Goal: Complete application form

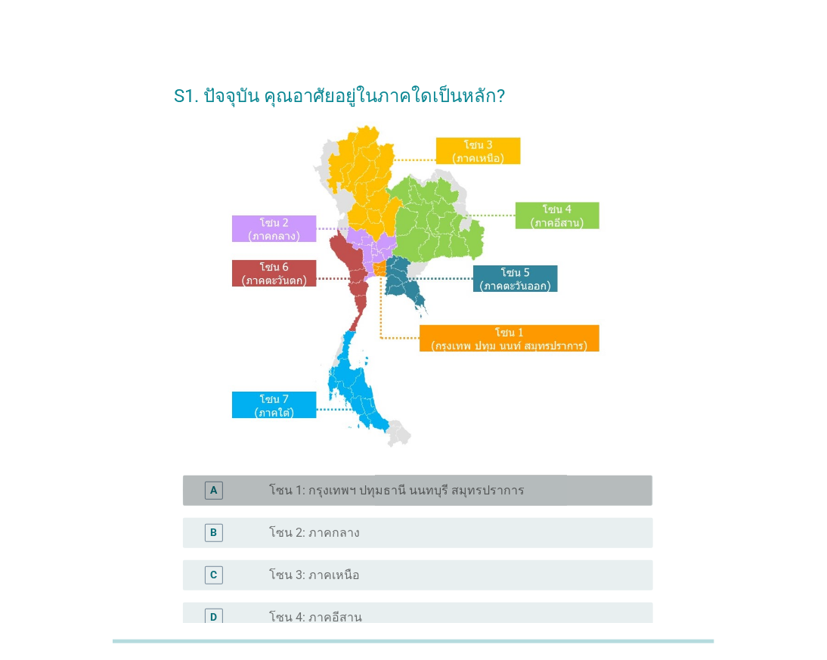
click at [392, 479] on div "A radio_button_unchecked โซน 1: กรุงเทพฯ ปทุมธานี นนทบุรี สมุทรปราการ" at bounding box center [417, 490] width 469 height 30
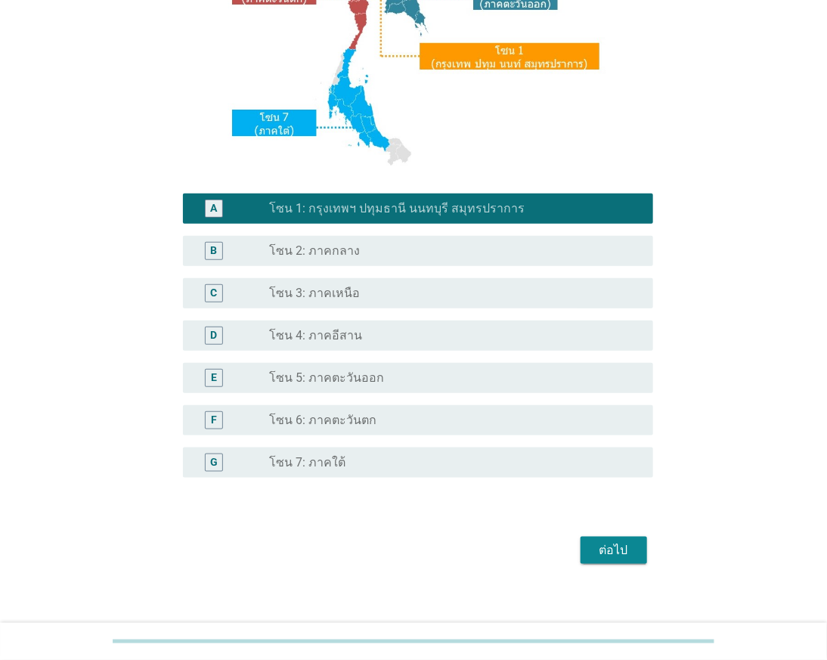
scroll to position [293, 0]
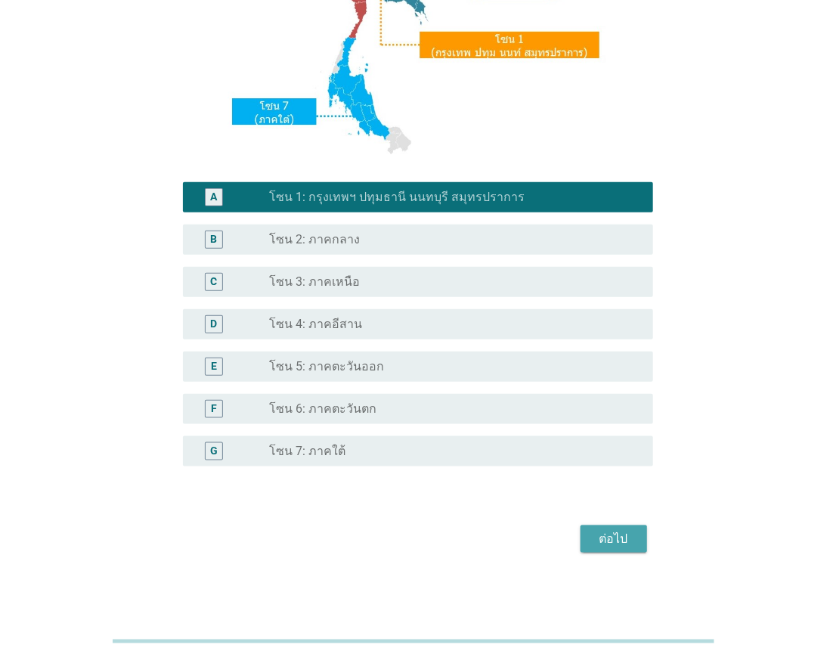
click at [600, 525] on button "ต่อไป" at bounding box center [614, 538] width 67 height 27
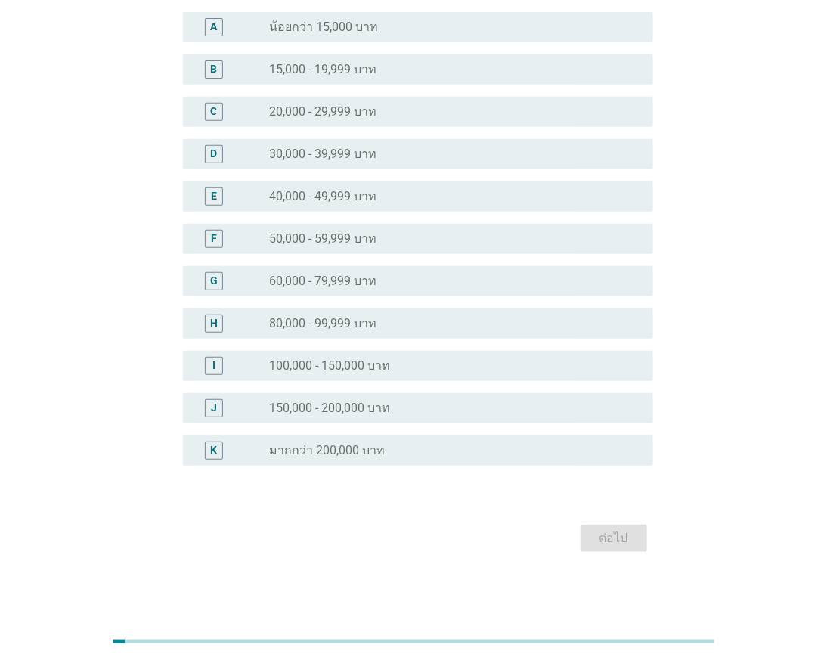
scroll to position [0, 0]
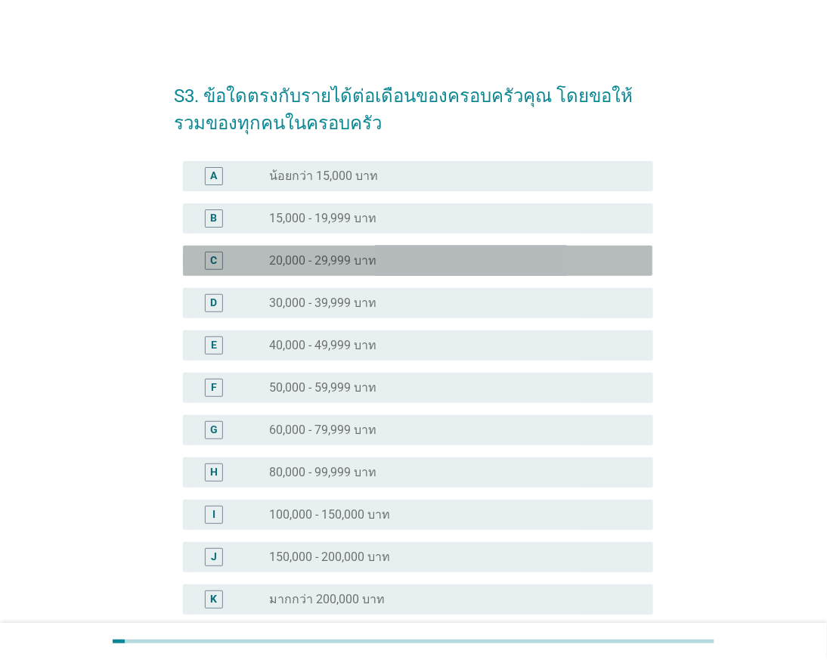
click at [516, 268] on div "C radio_button_unchecked 20,000 - 29,999 บาท" at bounding box center [417, 261] width 469 height 30
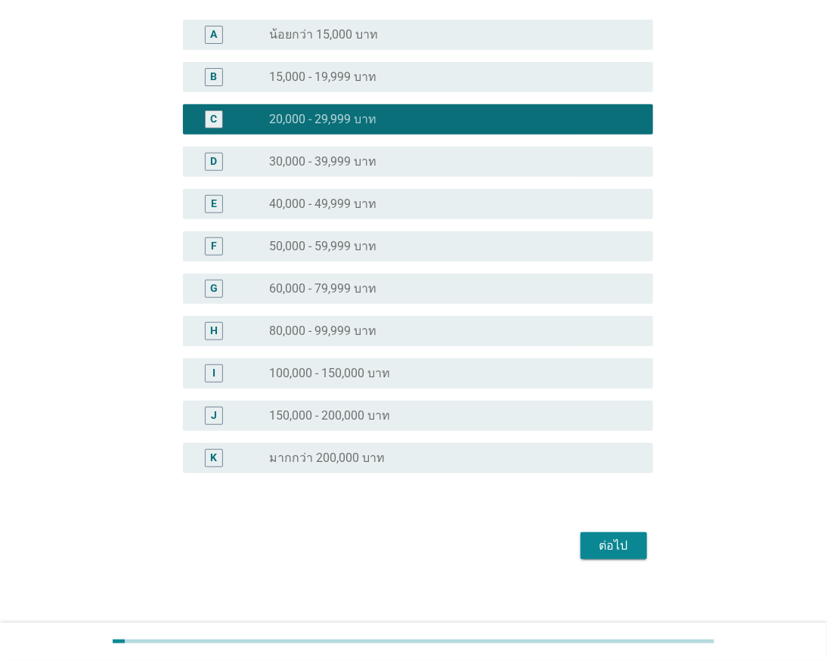
scroll to position [147, 0]
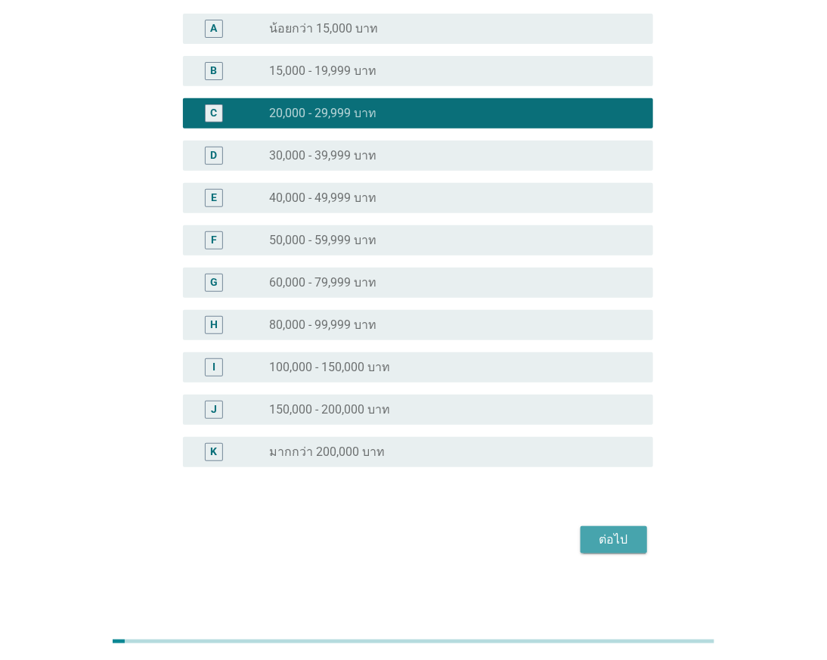
click at [595, 532] on div "ต่อไป" at bounding box center [614, 540] width 42 height 18
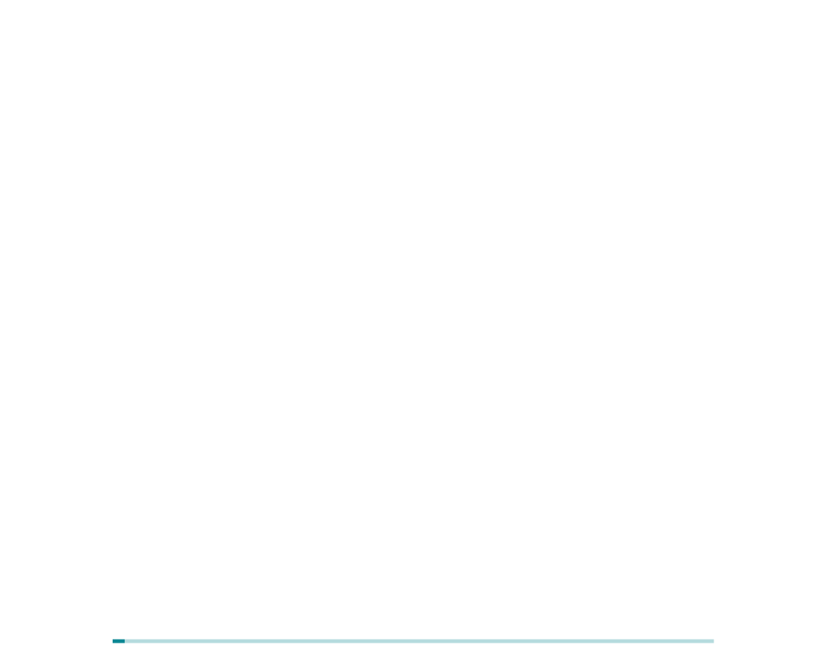
scroll to position [0, 0]
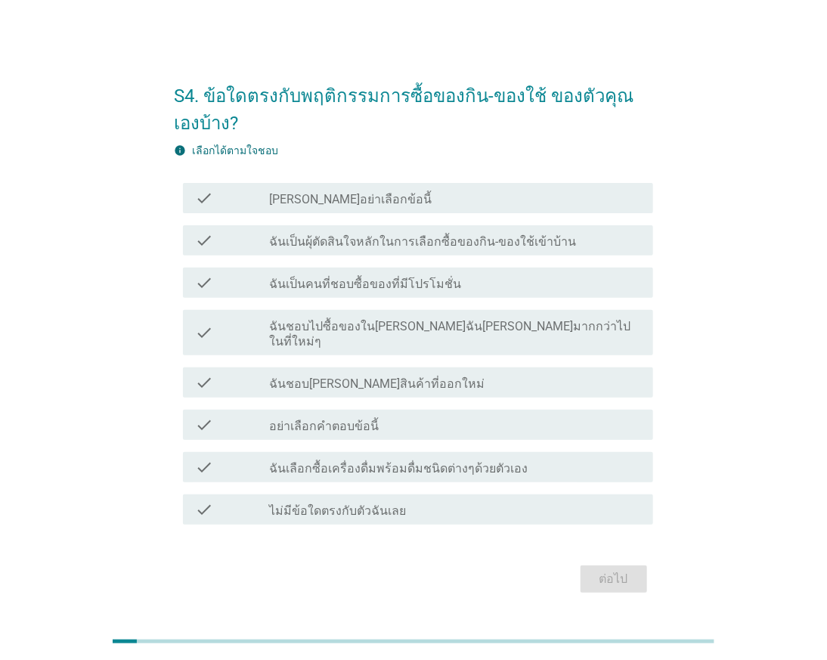
click at [488, 239] on label "ฉันเป็นผุ้ตัดสินใจหลักในการเลือกซื้อของกิน-ของใช้เข้าบ้าน" at bounding box center [423, 241] width 307 height 15
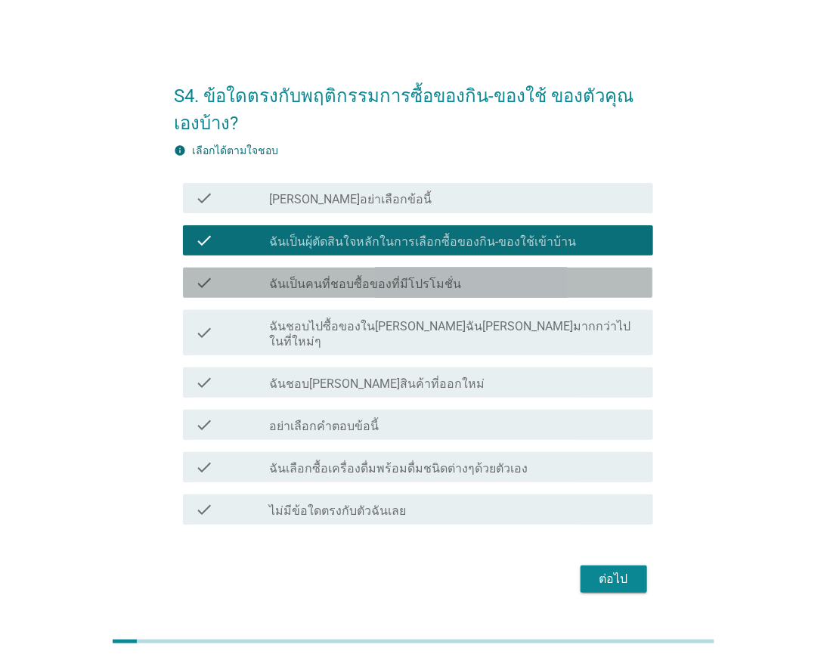
click at [473, 291] on div "check_box_outline_blank ฉันเป็นคนที่ชอบซื้อของที่มีโปรโมชั่น" at bounding box center [455, 283] width 371 height 18
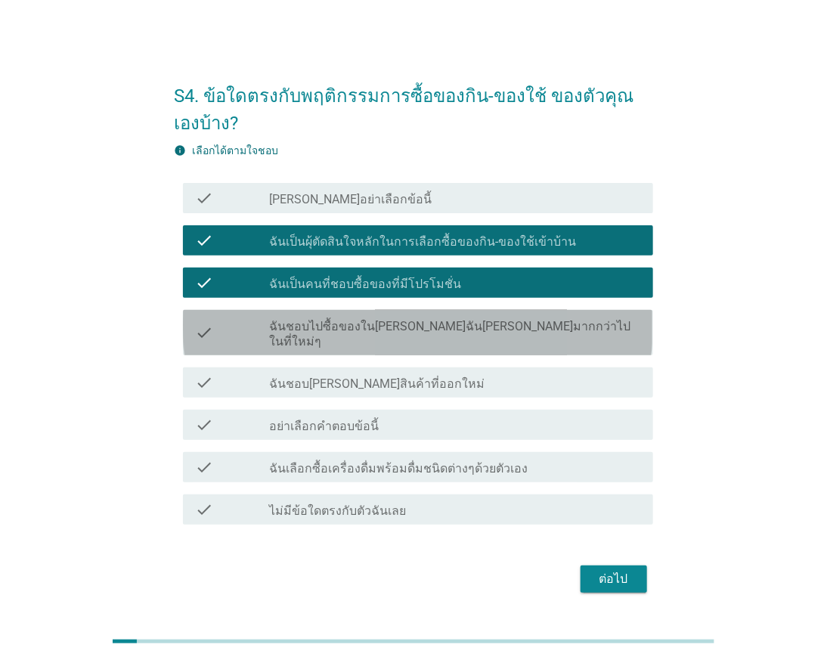
click at [495, 334] on label "ฉันชอบไปซื้อของใน[PERSON_NAME]ฉัน[PERSON_NAME]มากกว่าไปในที่ใหม่ๆ" at bounding box center [455, 334] width 371 height 30
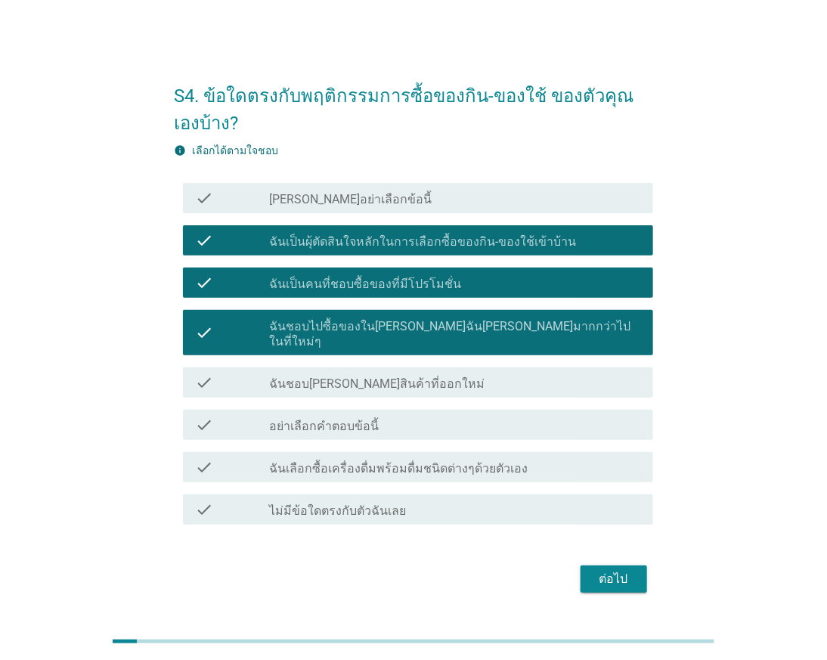
click at [457, 467] on div "check check_box_outline_blank ฉันเลือกซื้อเครื่องดื่มพร้อมดื่มชนิดต่างๆด้วยตัวเ…" at bounding box center [417, 467] width 469 height 30
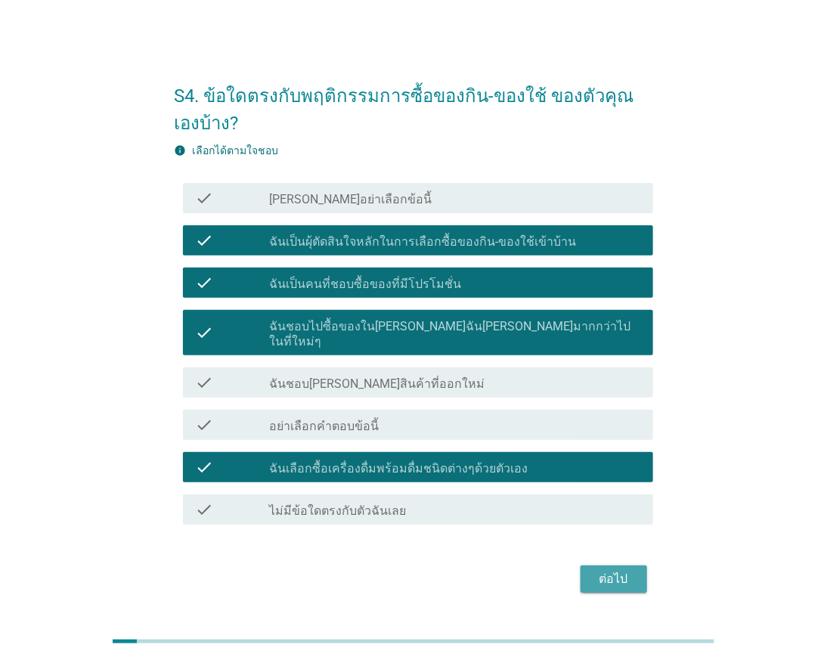
click at [606, 570] on div "ต่อไป" at bounding box center [614, 579] width 42 height 18
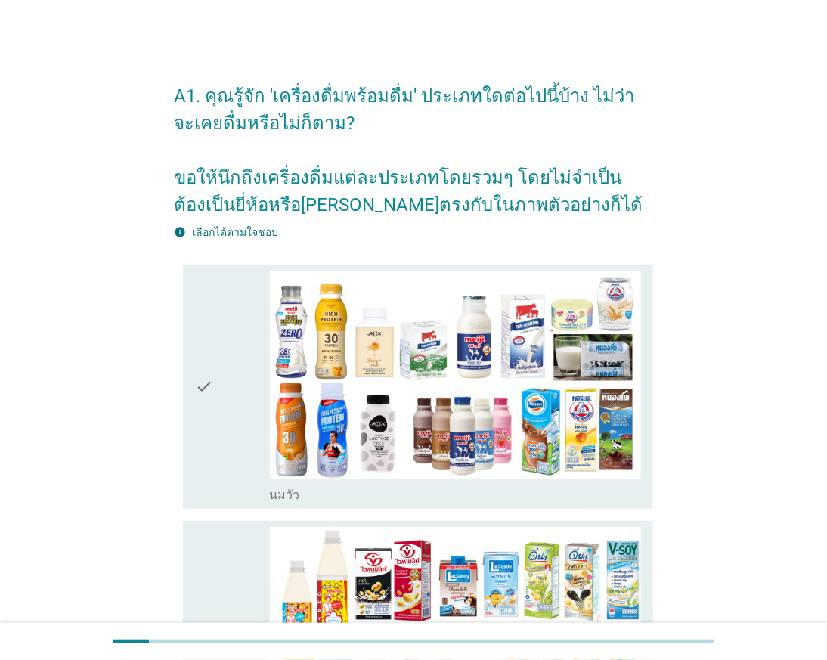
click at [230, 402] on div "check" at bounding box center [232, 387] width 74 height 232
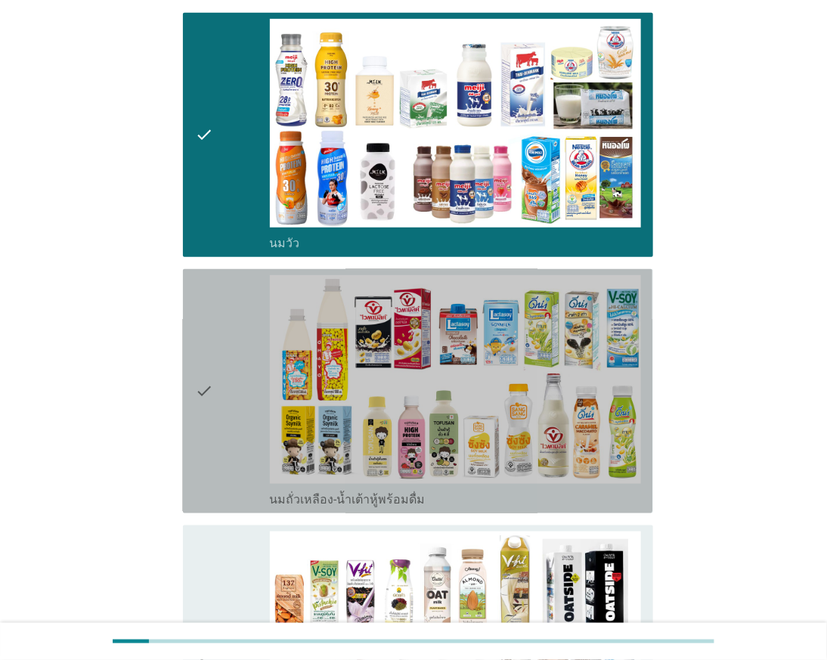
click at [230, 402] on div "check" at bounding box center [232, 391] width 74 height 232
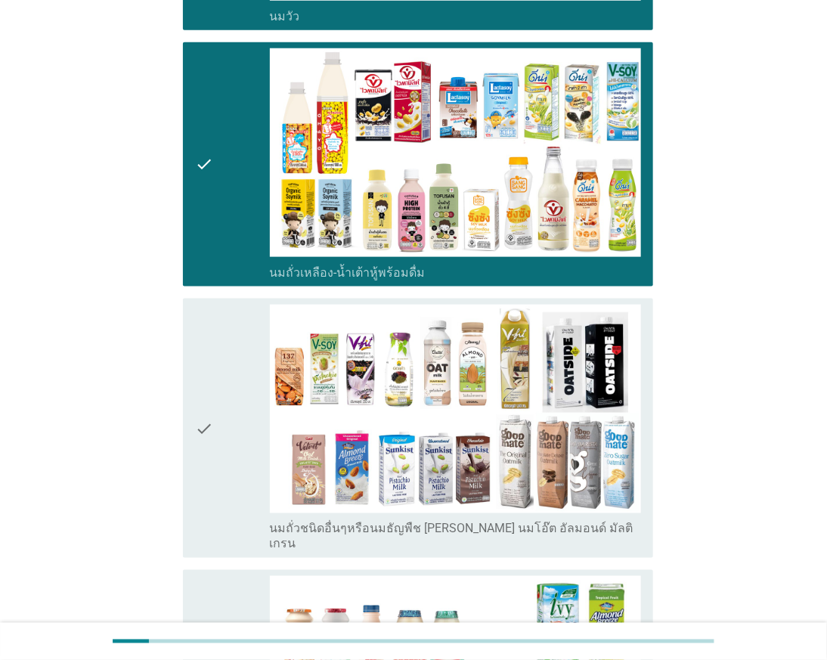
scroll to position [587, 0]
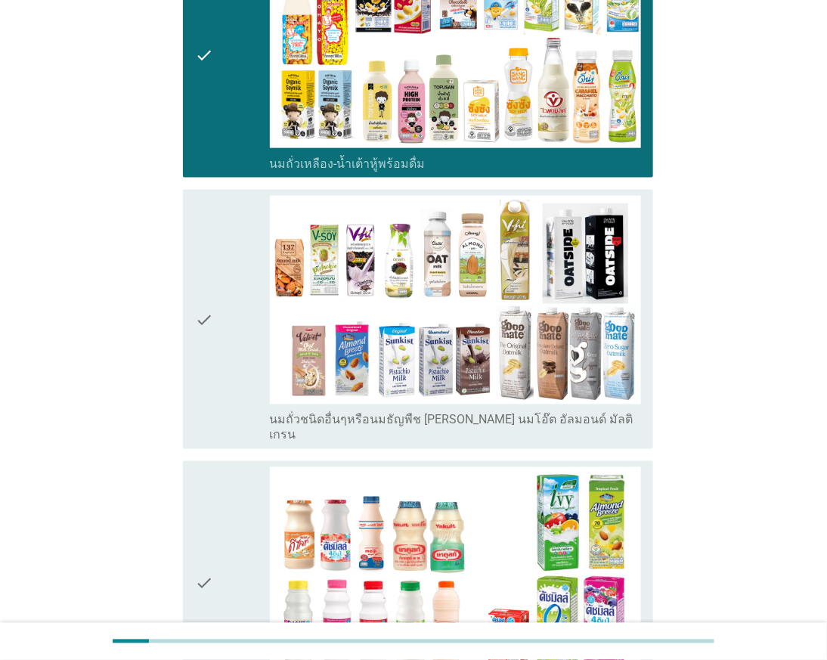
click at [197, 515] on icon "check" at bounding box center [204, 583] width 18 height 232
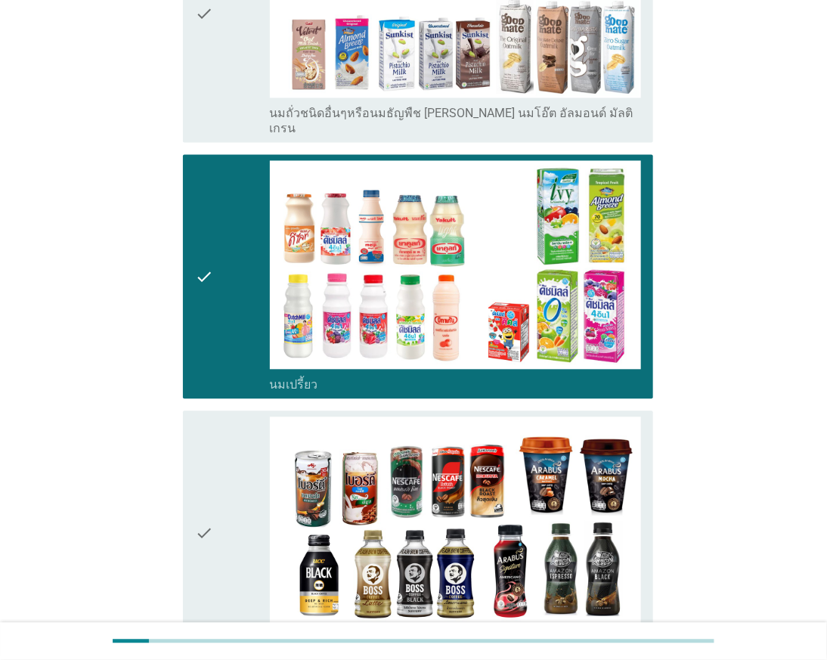
scroll to position [924, 0]
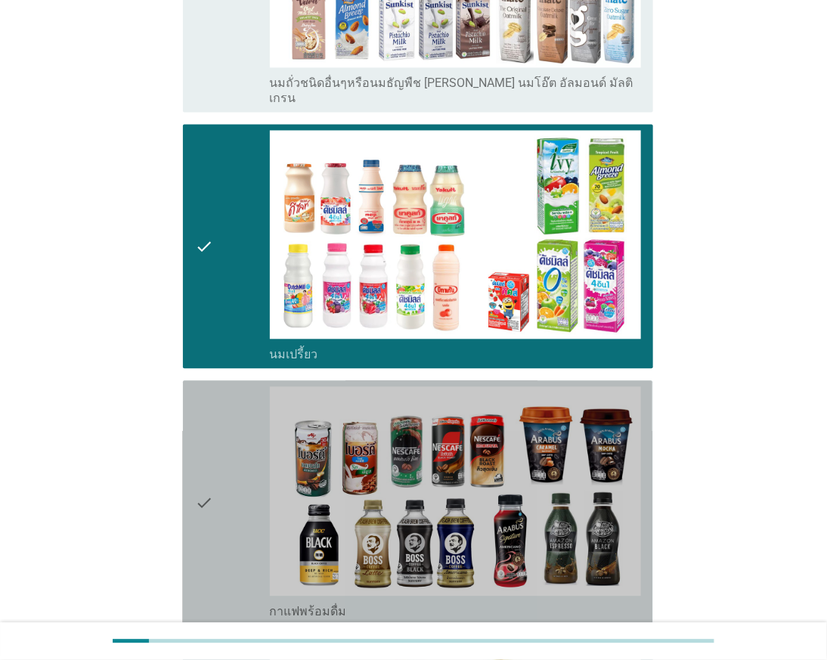
click at [219, 441] on div "check" at bounding box center [232, 503] width 74 height 232
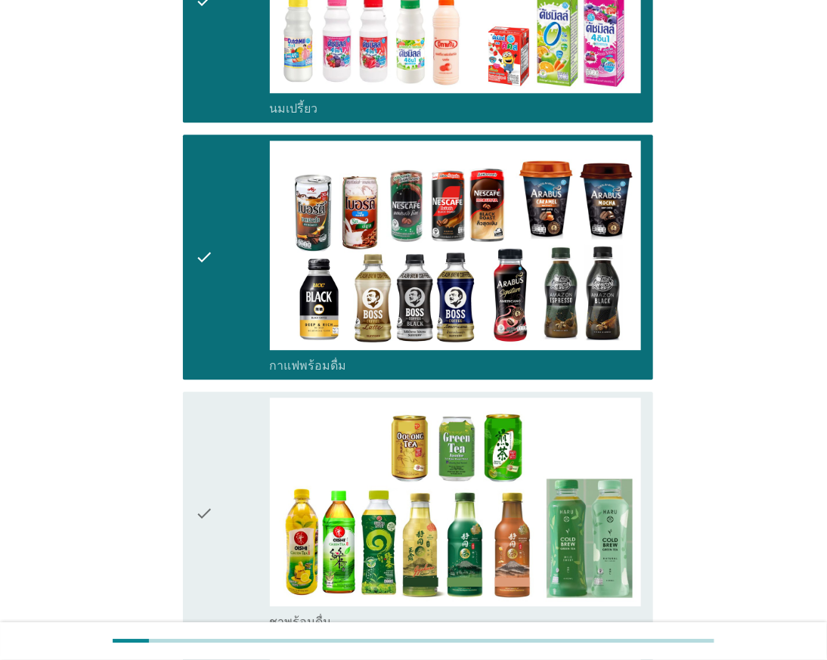
scroll to position [1176, 0]
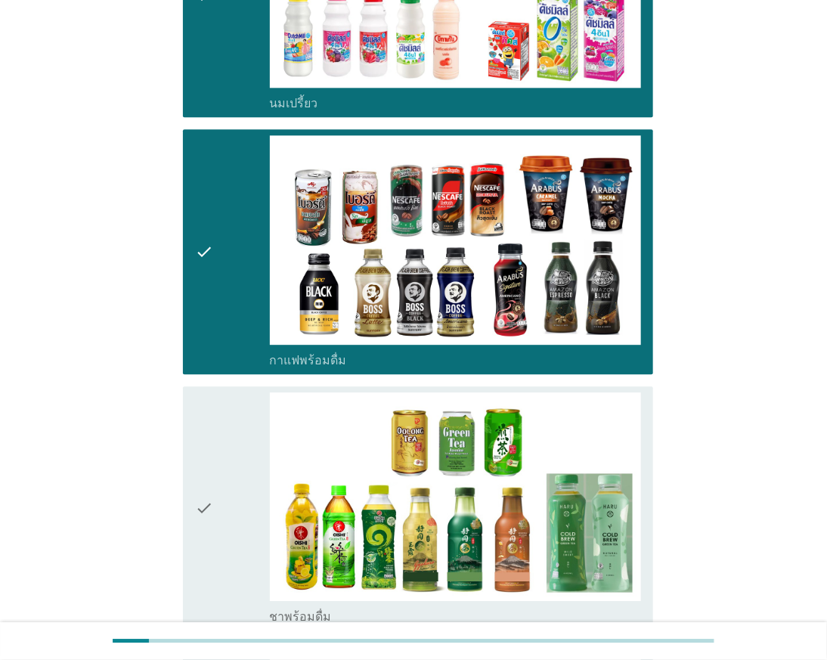
click at [209, 469] on icon "check" at bounding box center [204, 508] width 18 height 232
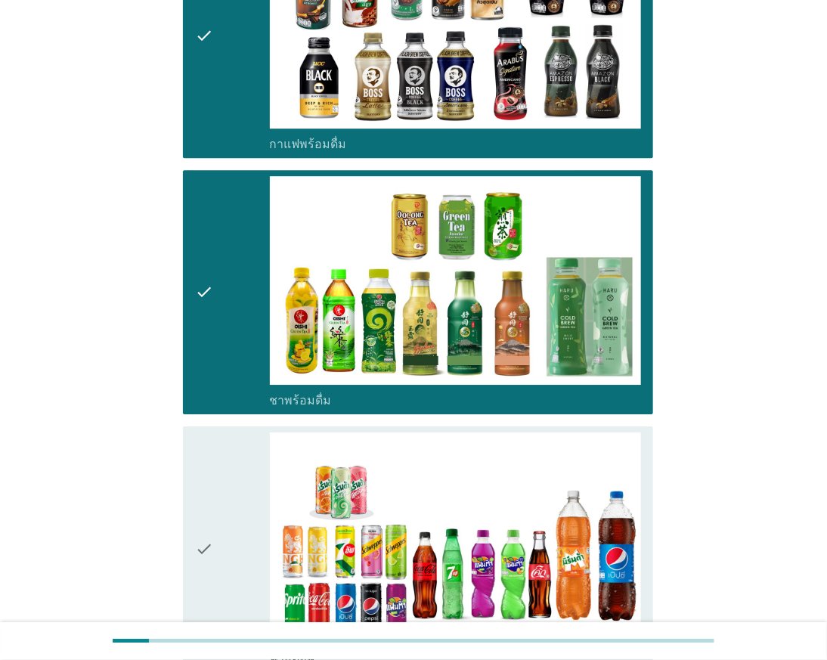
scroll to position [1427, 0]
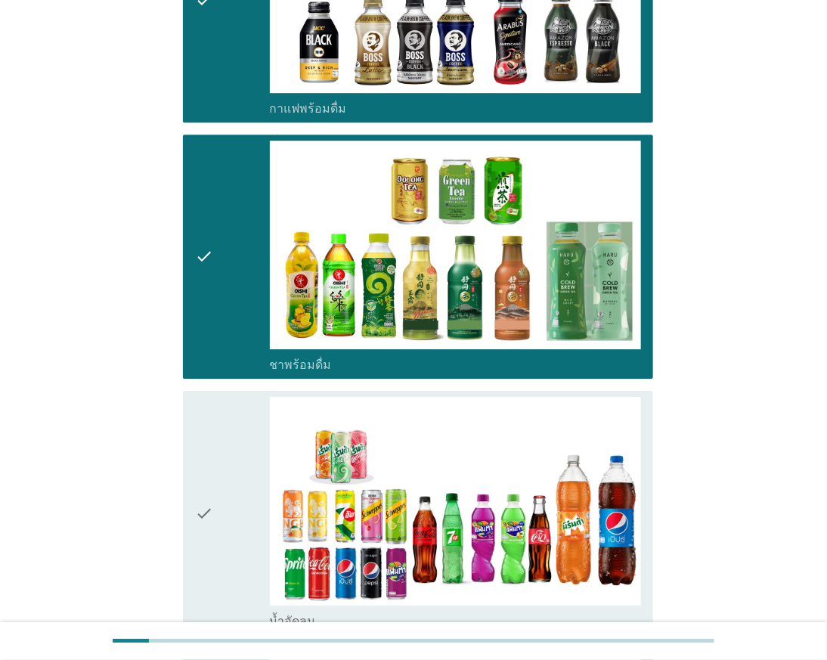
click at [222, 465] on div "check" at bounding box center [232, 513] width 74 height 232
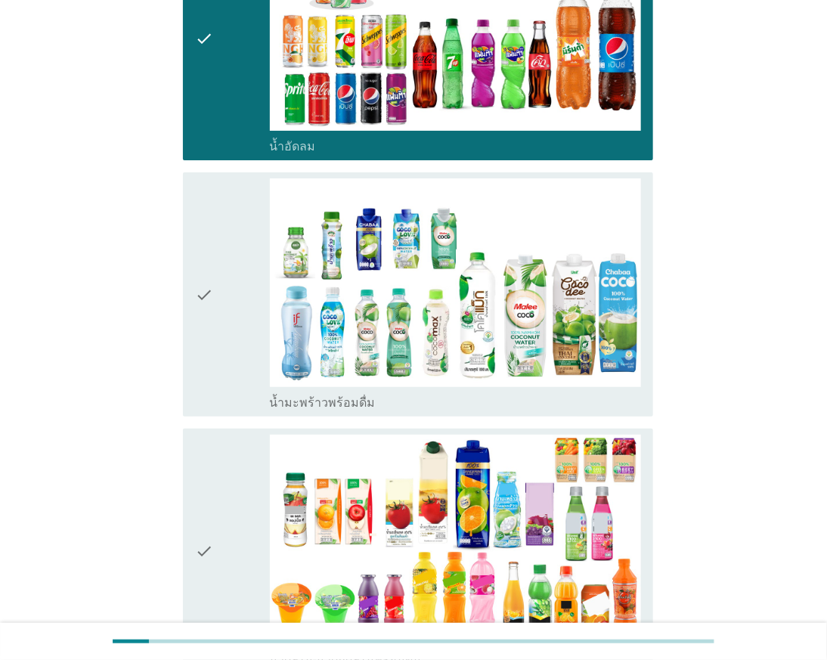
scroll to position [1931, 0]
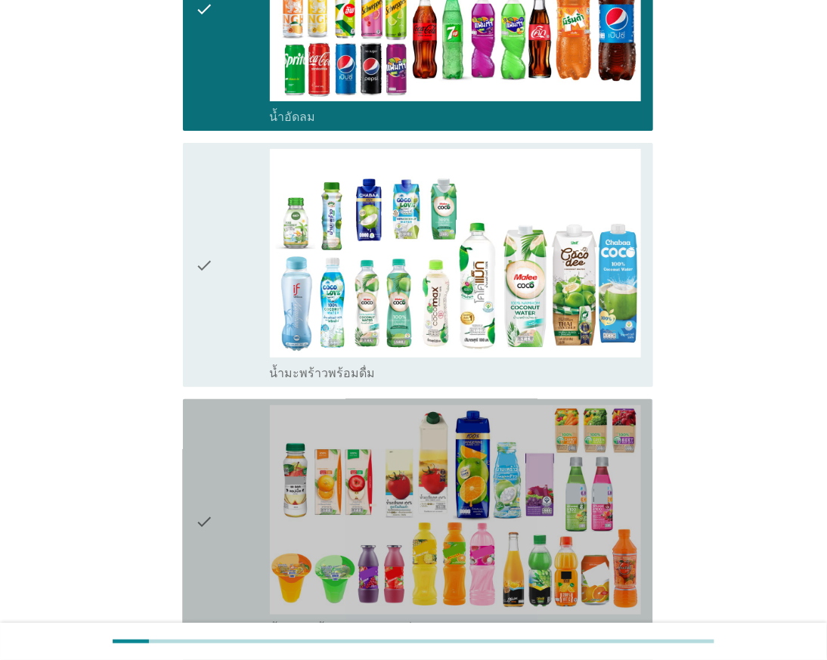
click at [221, 494] on div "check" at bounding box center [232, 521] width 74 height 232
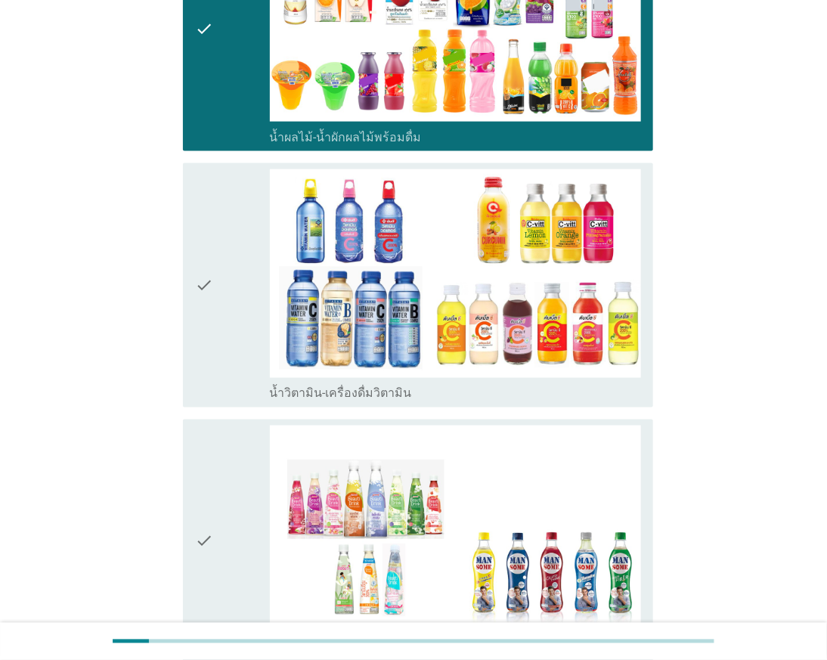
scroll to position [2436, 0]
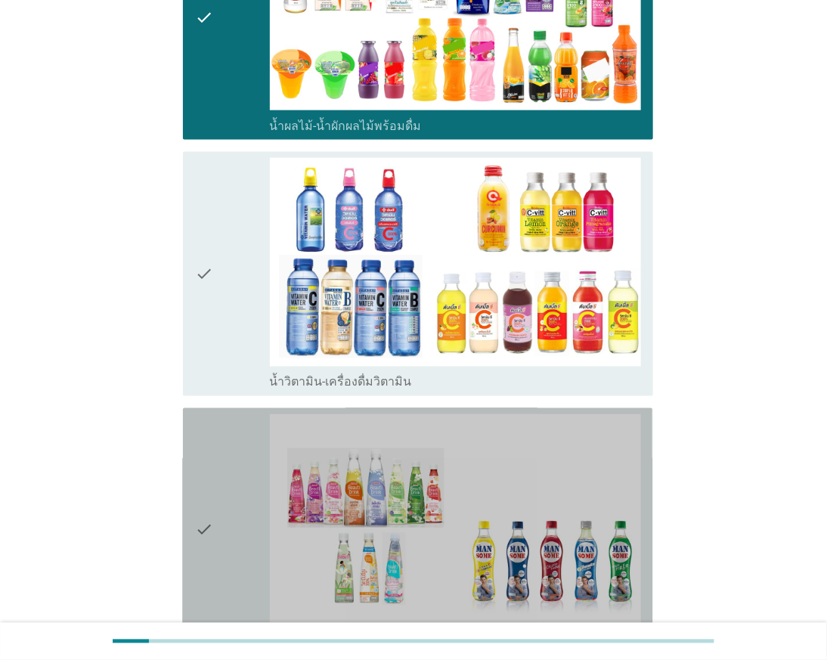
click at [221, 485] on div "check" at bounding box center [232, 530] width 74 height 232
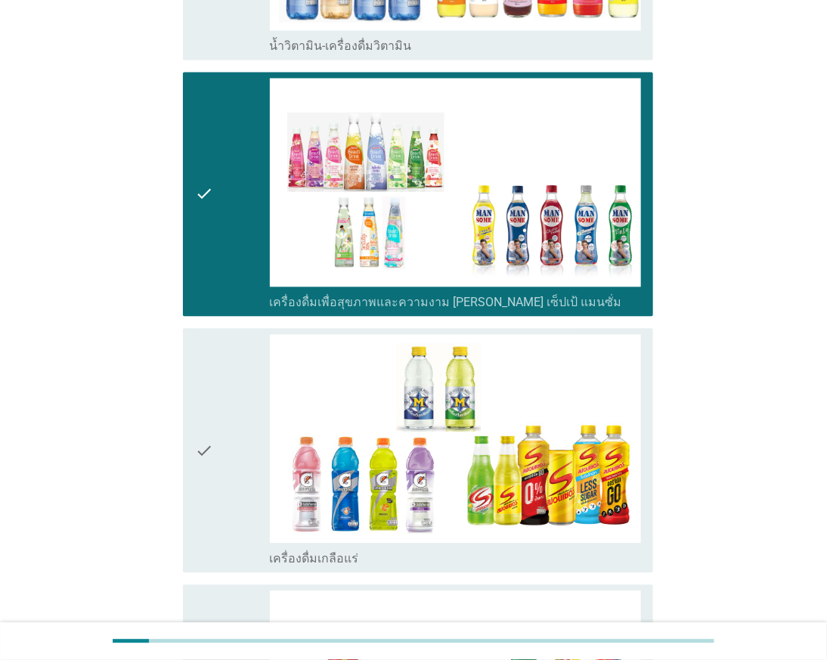
scroll to position [2855, 0]
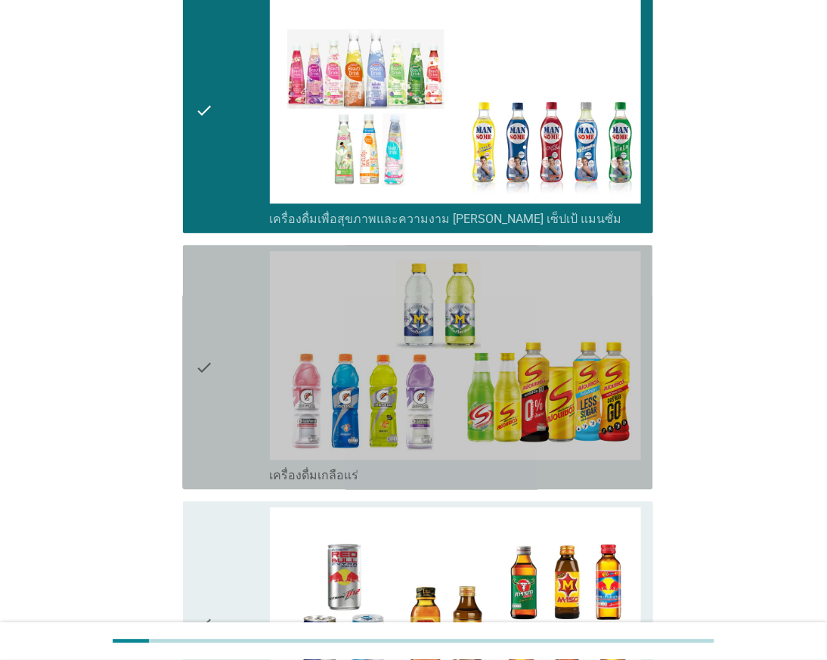
click at [210, 366] on icon "check" at bounding box center [204, 367] width 18 height 232
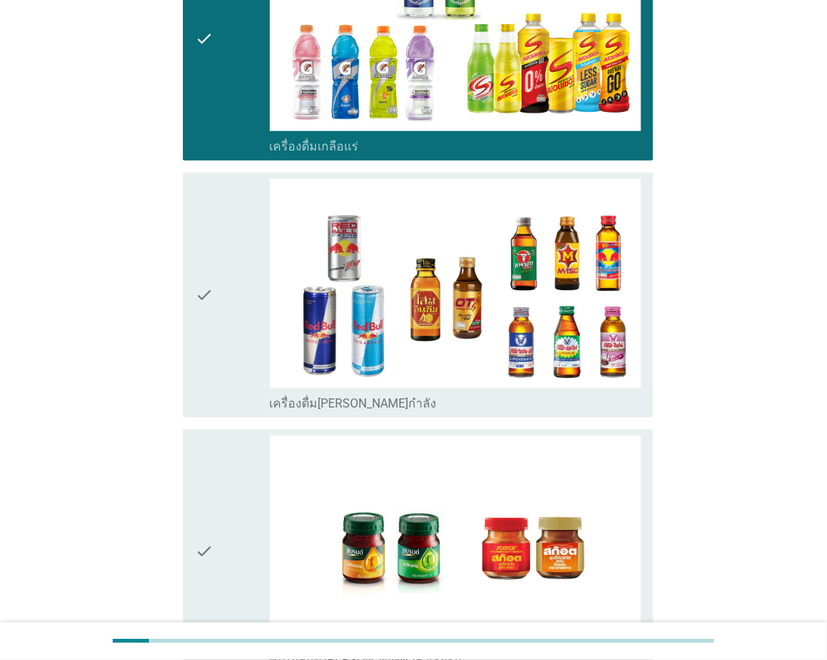
scroll to position [3192, 0]
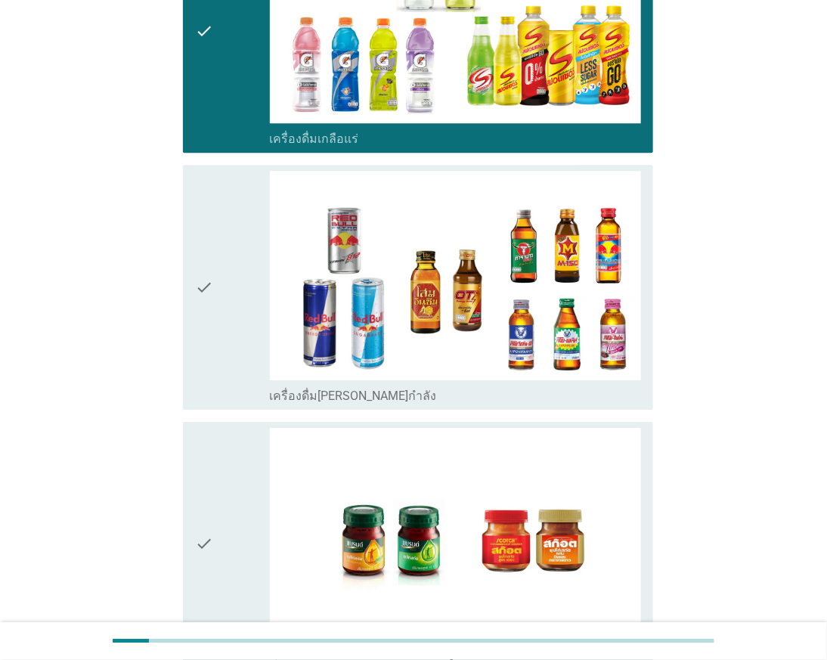
click at [218, 477] on div "check" at bounding box center [232, 544] width 74 height 232
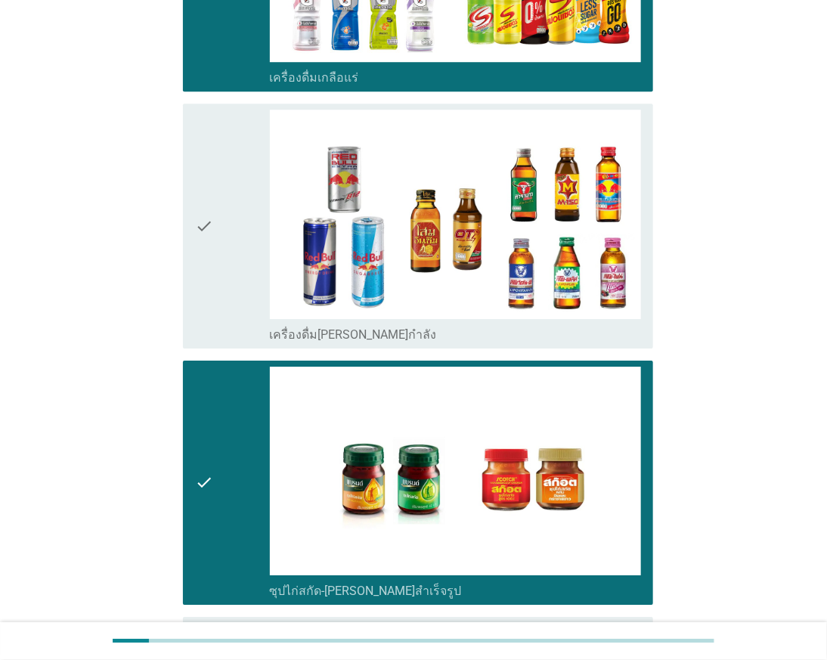
scroll to position [3359, 0]
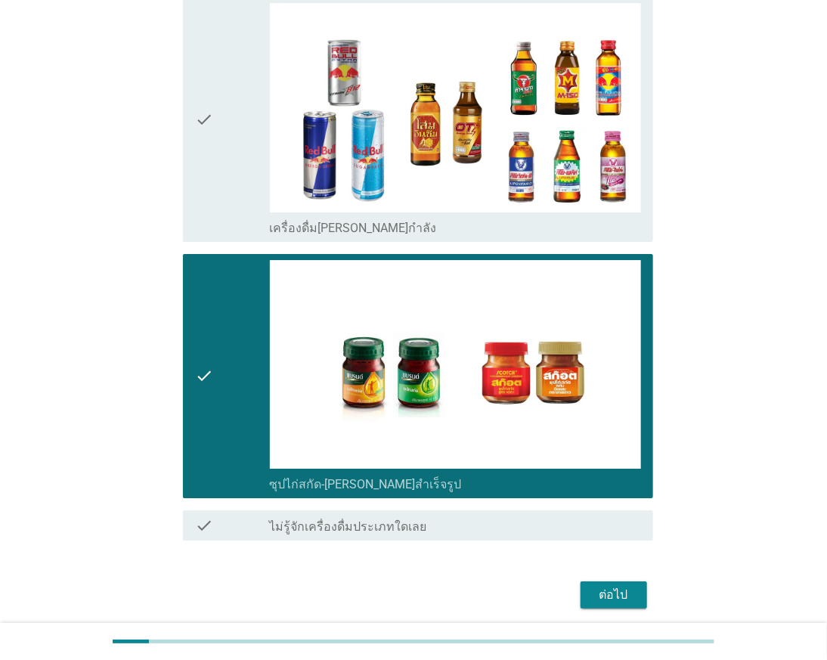
click at [627, 586] on div "ต่อไป" at bounding box center [614, 595] width 42 height 18
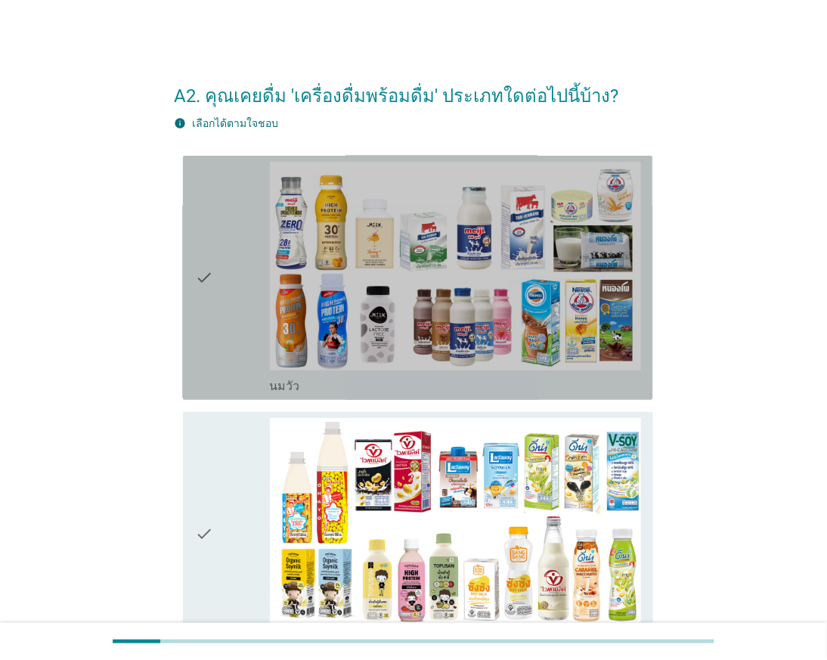
click at [225, 331] on div "check" at bounding box center [232, 278] width 74 height 232
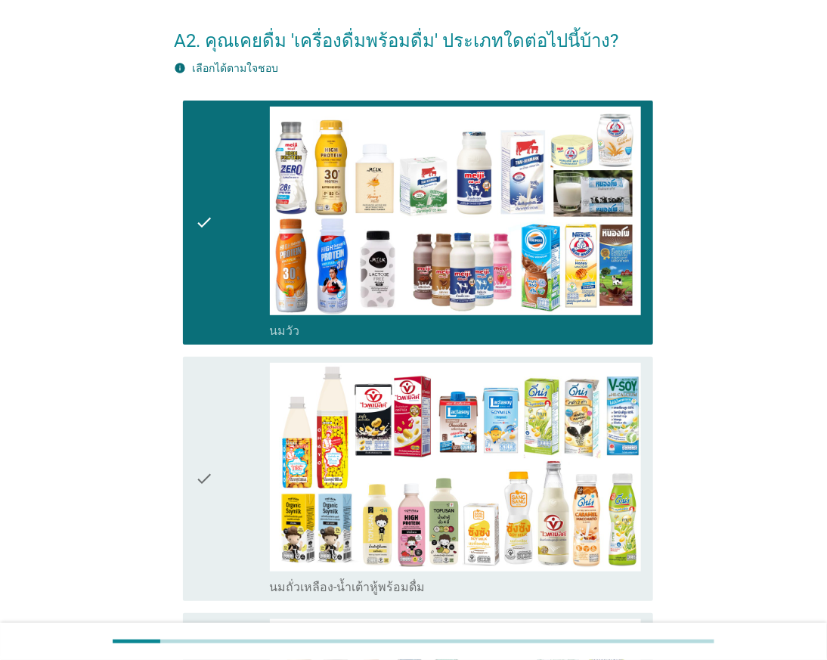
scroll to position [168, 0]
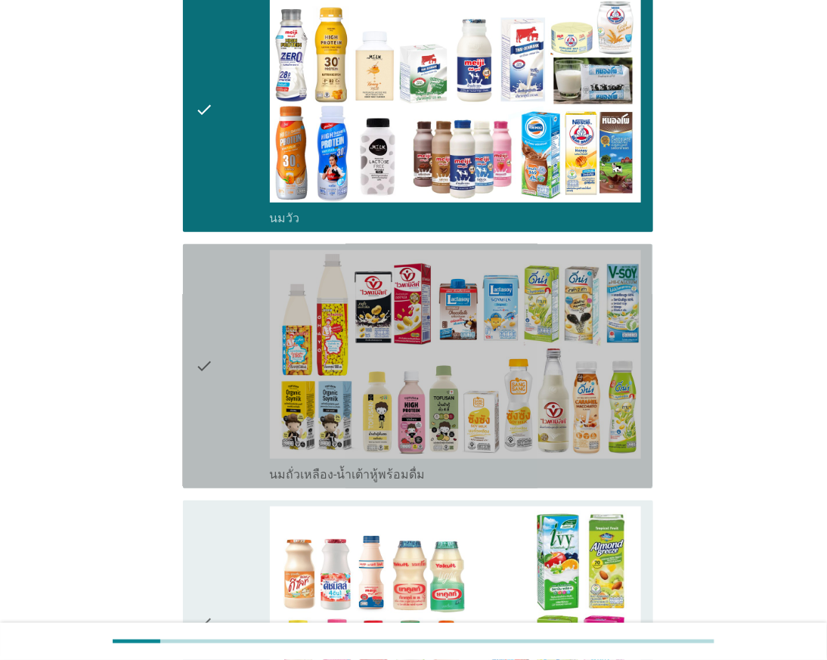
click at [203, 410] on icon "check" at bounding box center [204, 366] width 18 height 232
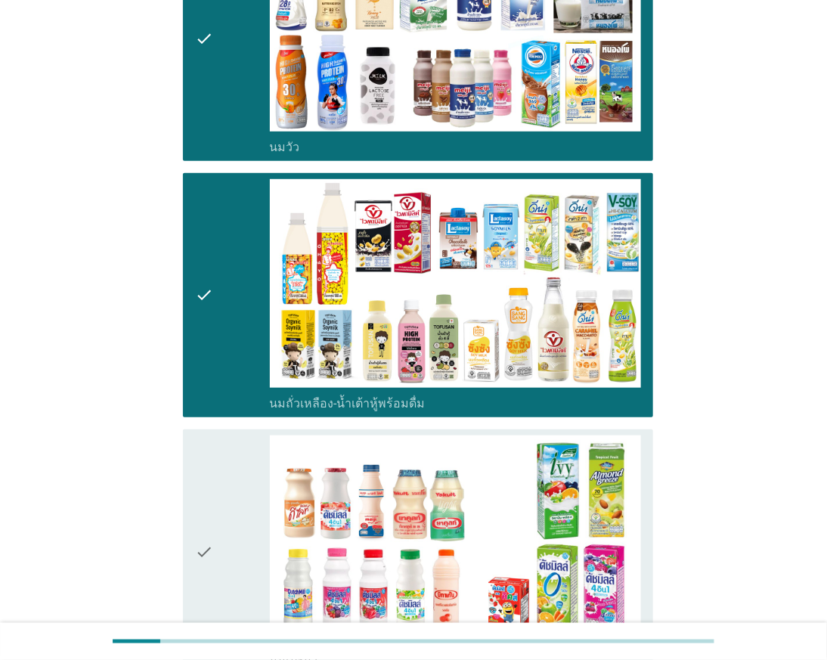
scroll to position [336, 0]
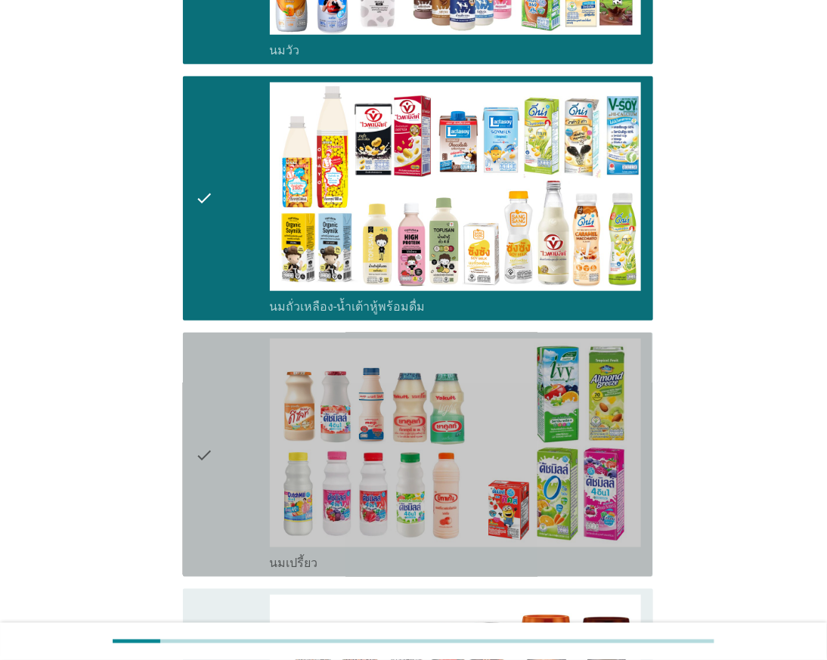
click at [218, 474] on div "check" at bounding box center [232, 455] width 74 height 232
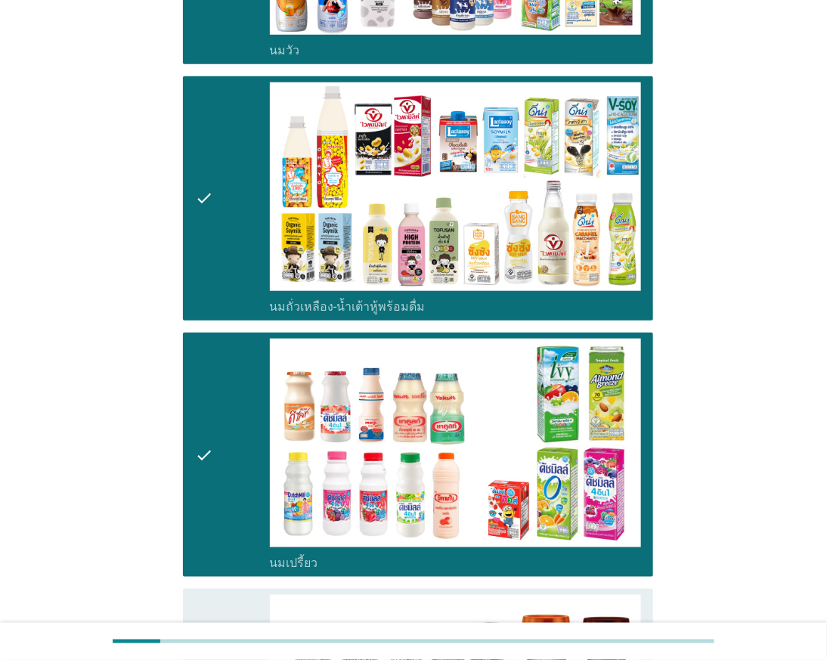
scroll to position [671, 0]
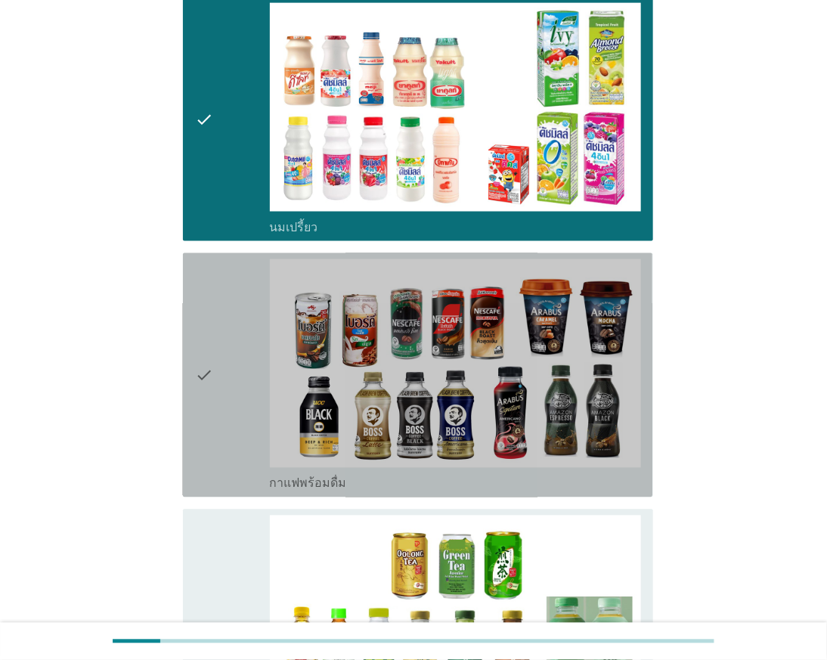
click at [228, 410] on div "check" at bounding box center [232, 375] width 74 height 232
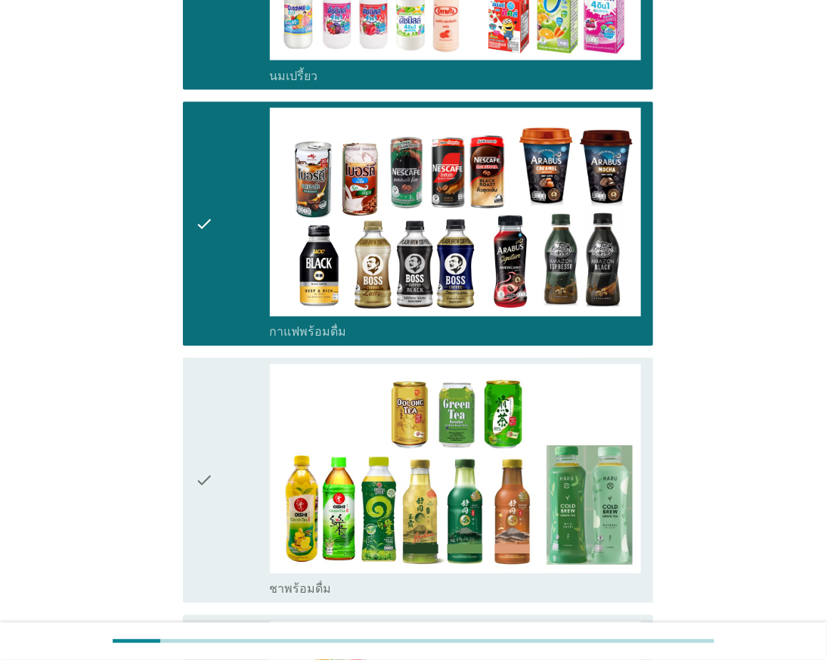
scroll to position [840, 0]
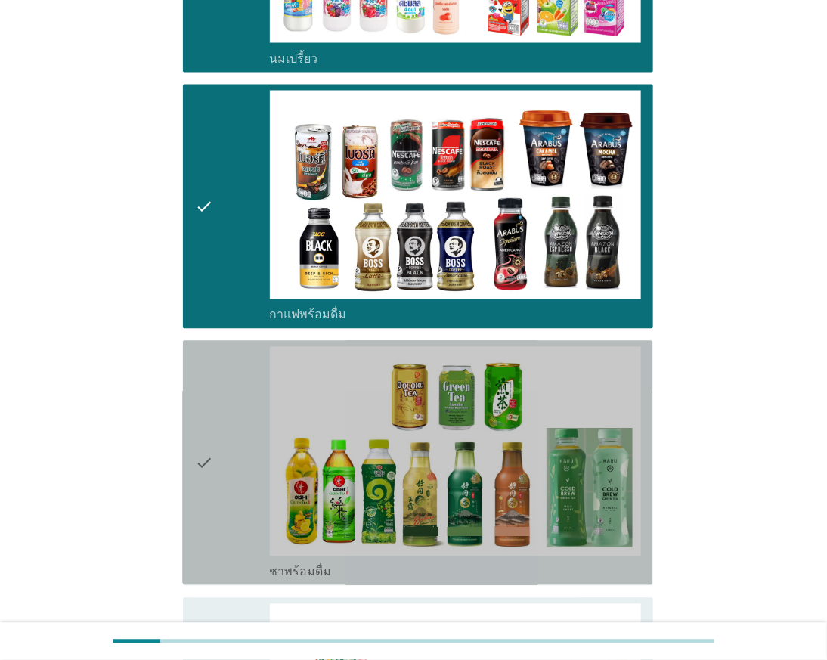
click at [214, 485] on div "check" at bounding box center [232, 463] width 74 height 232
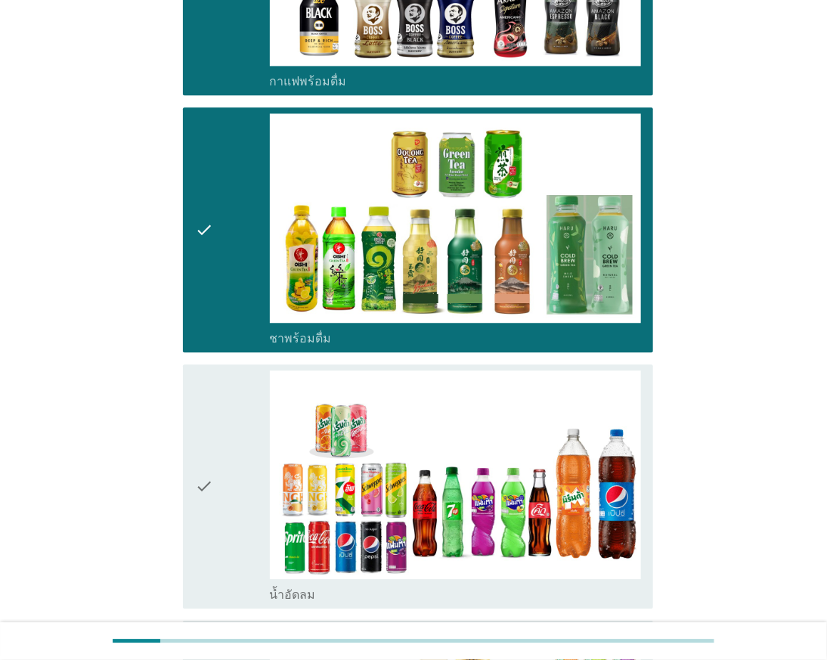
scroll to position [1092, 0]
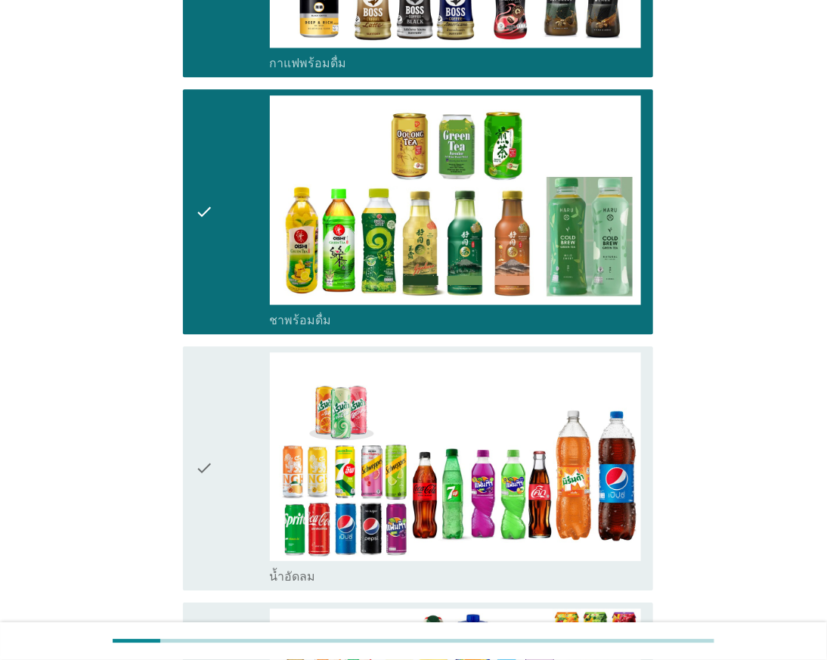
click at [242, 520] on div "check" at bounding box center [232, 468] width 74 height 232
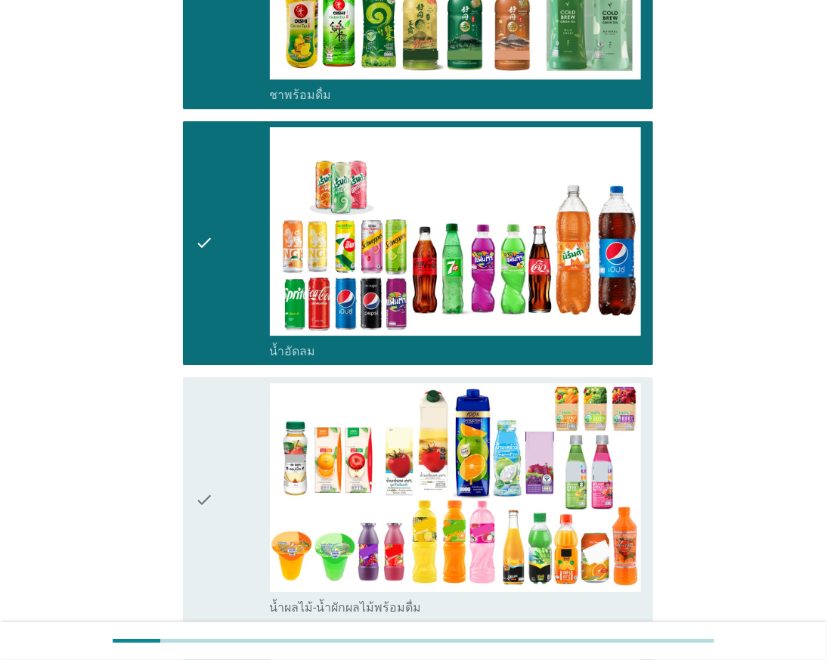
scroll to position [1343, 0]
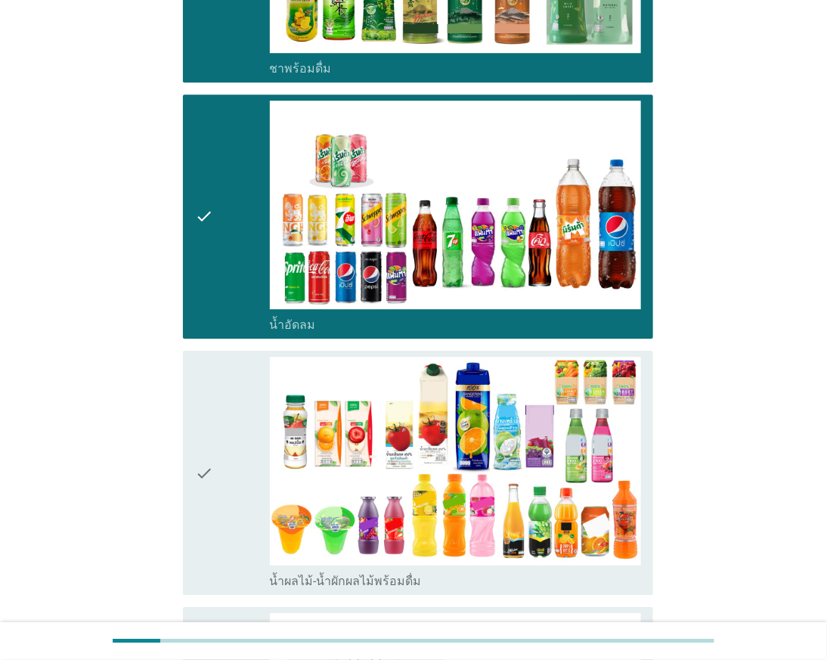
click at [240, 516] on div "check" at bounding box center [232, 473] width 74 height 232
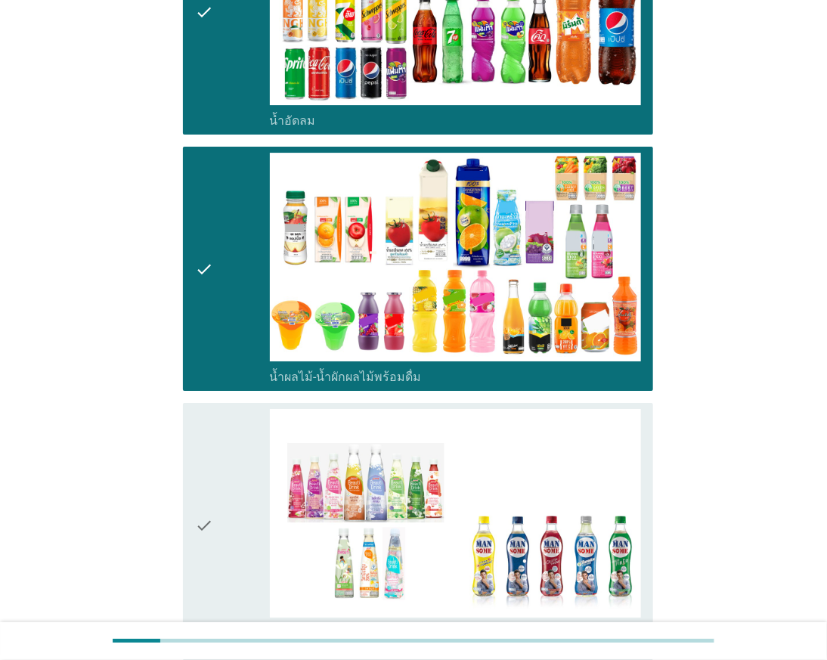
scroll to position [1596, 0]
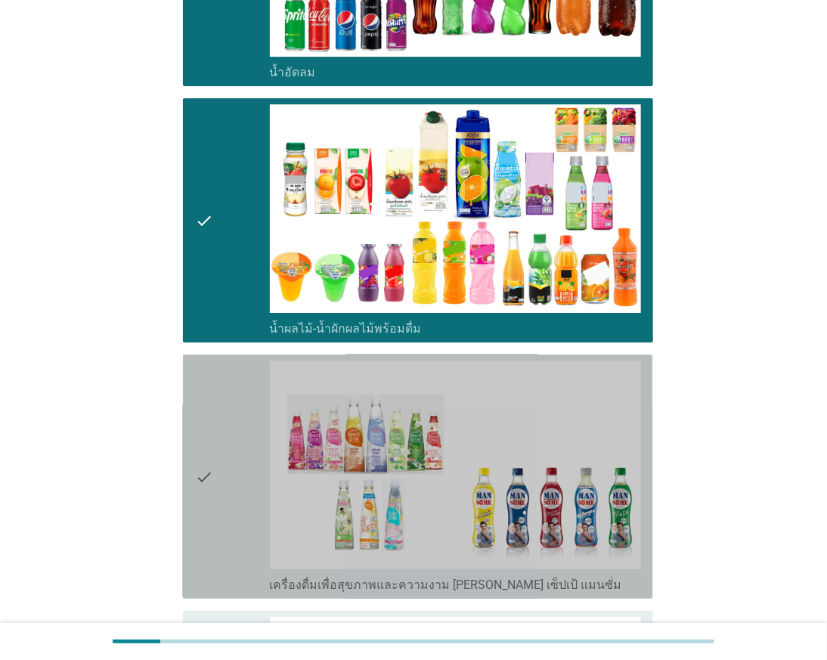
click at [239, 505] on div "check" at bounding box center [232, 477] width 74 height 232
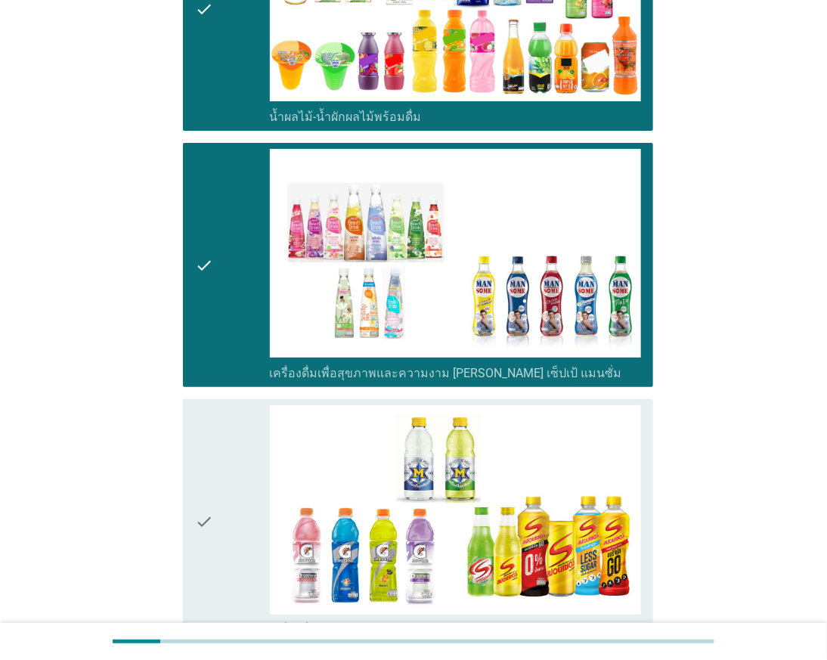
scroll to position [1848, 0]
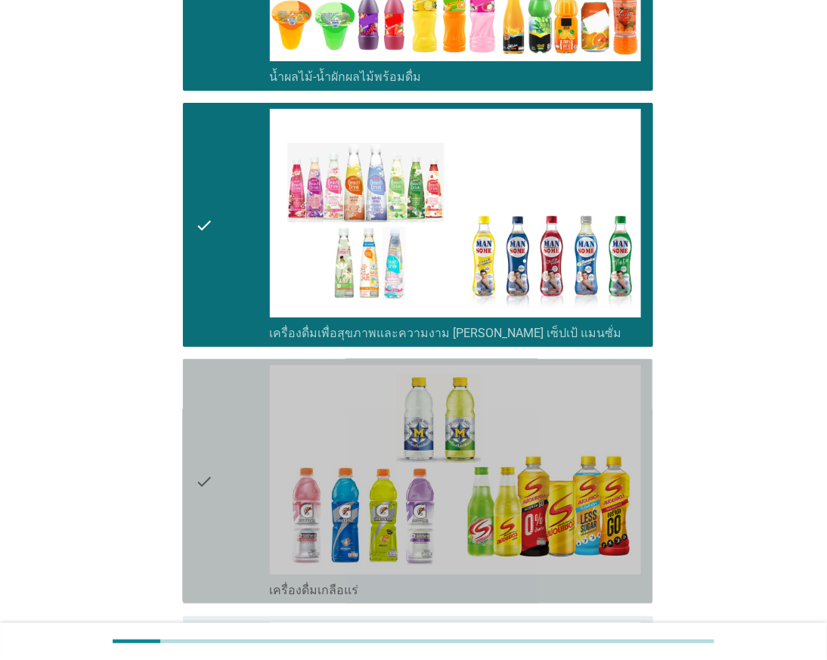
click at [217, 524] on div "check" at bounding box center [232, 481] width 74 height 232
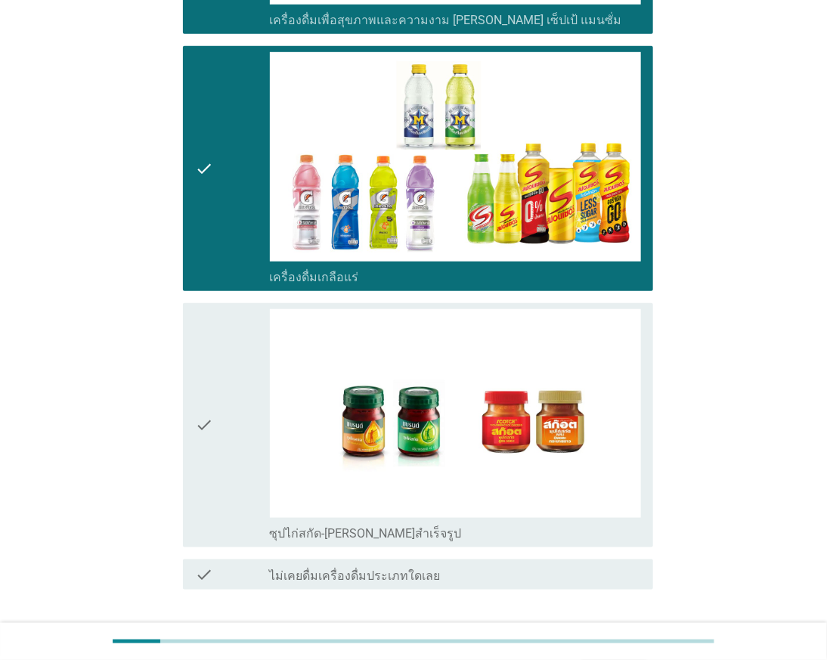
scroll to position [2183, 0]
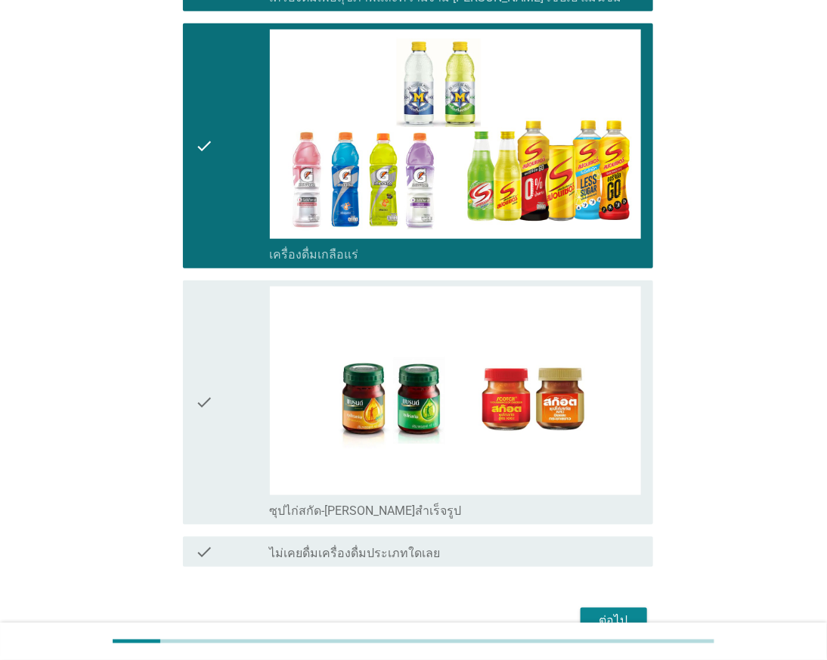
click at [230, 439] on div "check" at bounding box center [232, 403] width 74 height 232
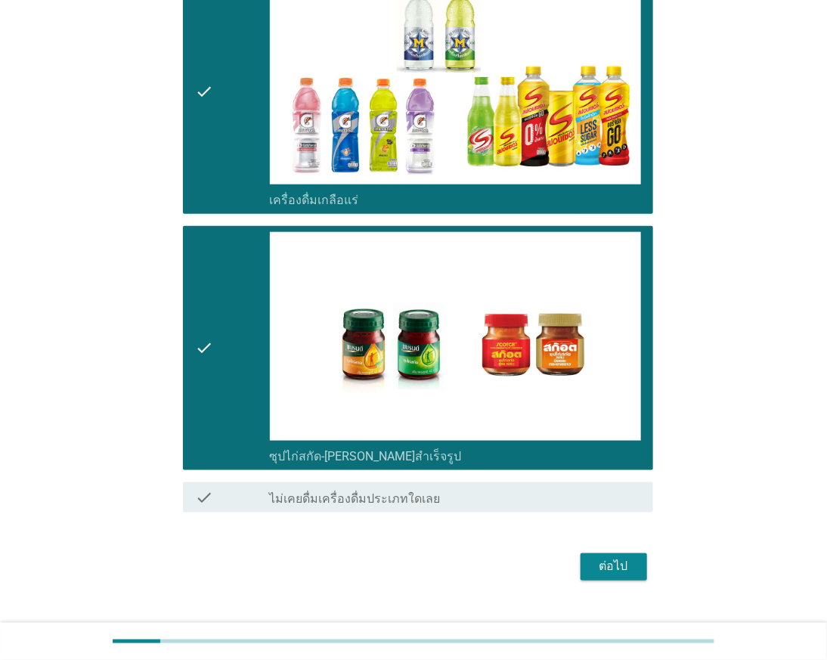
scroll to position [2269, 0]
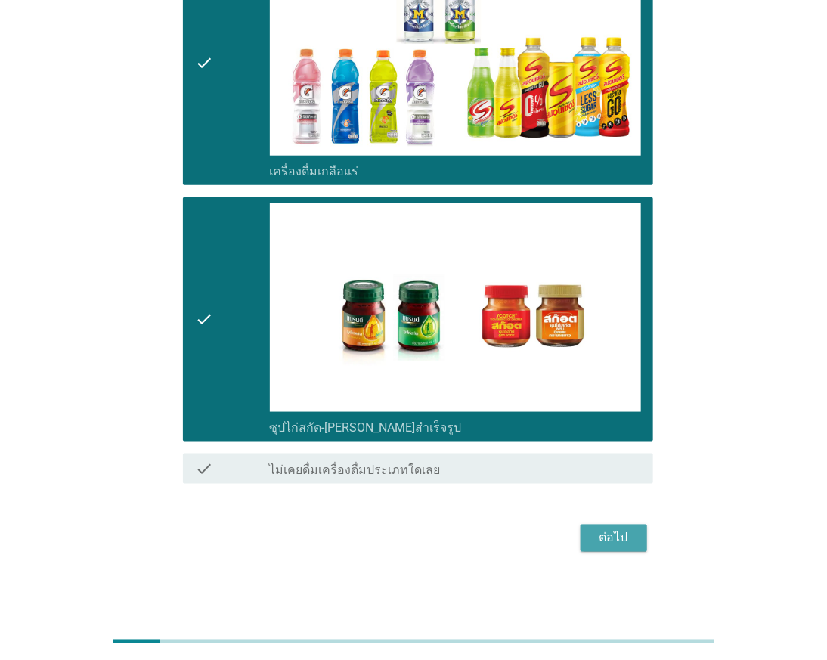
click at [621, 542] on div "ต่อไป" at bounding box center [614, 538] width 42 height 18
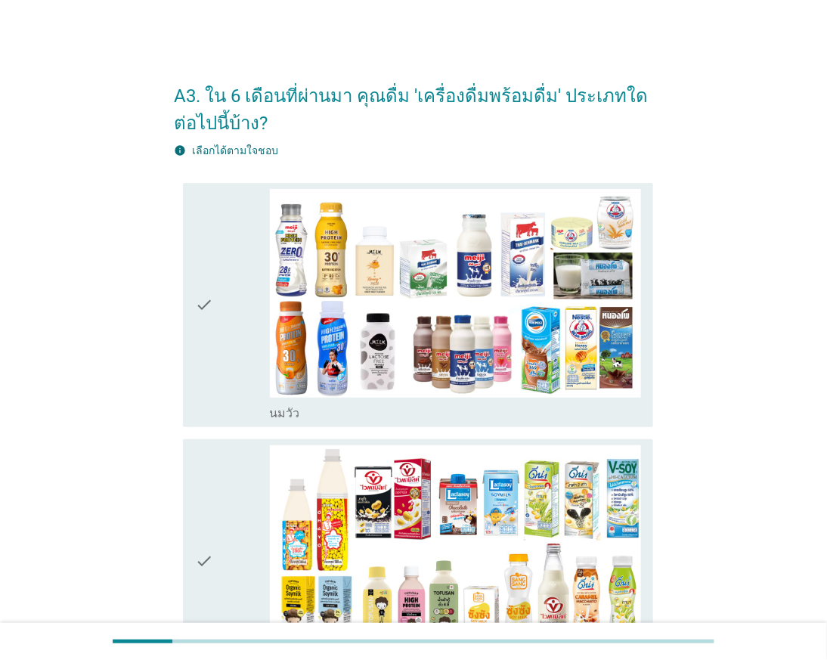
click at [232, 360] on div "check" at bounding box center [232, 305] width 74 height 232
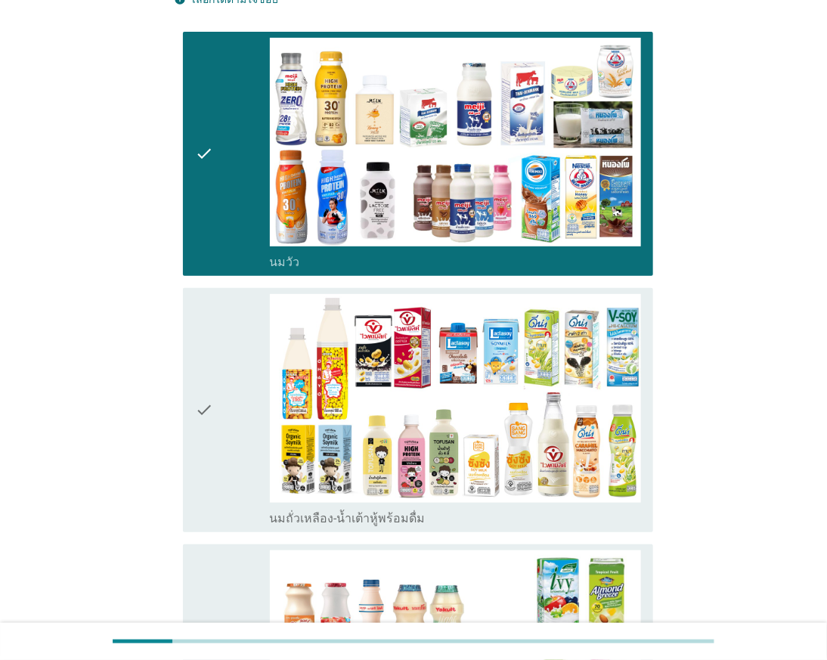
scroll to position [168, 0]
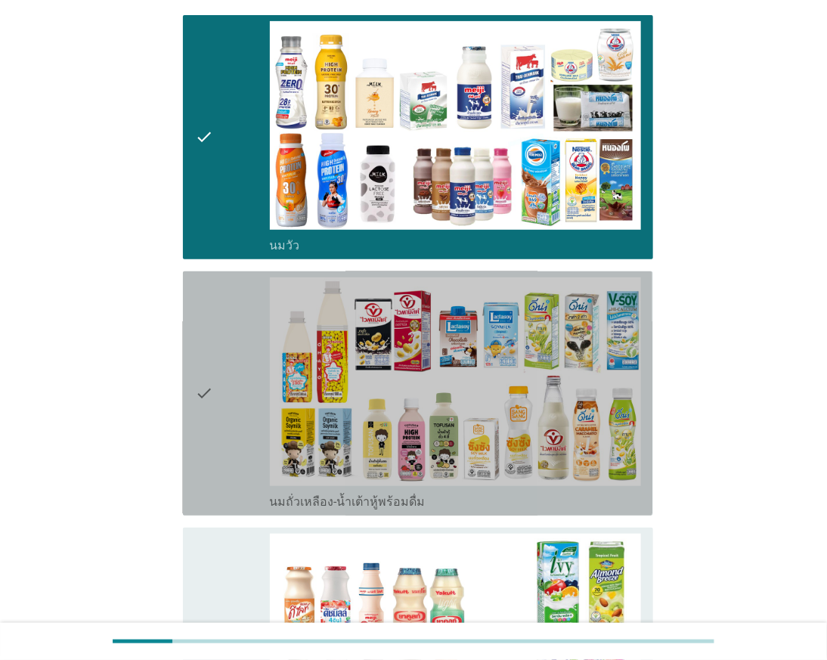
click at [216, 427] on div "check" at bounding box center [232, 393] width 74 height 232
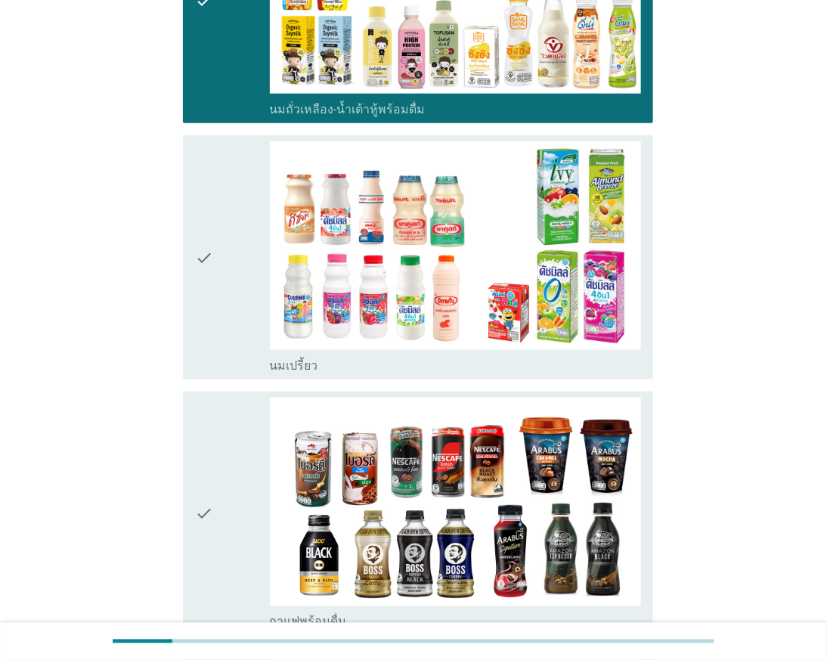
scroll to position [587, 0]
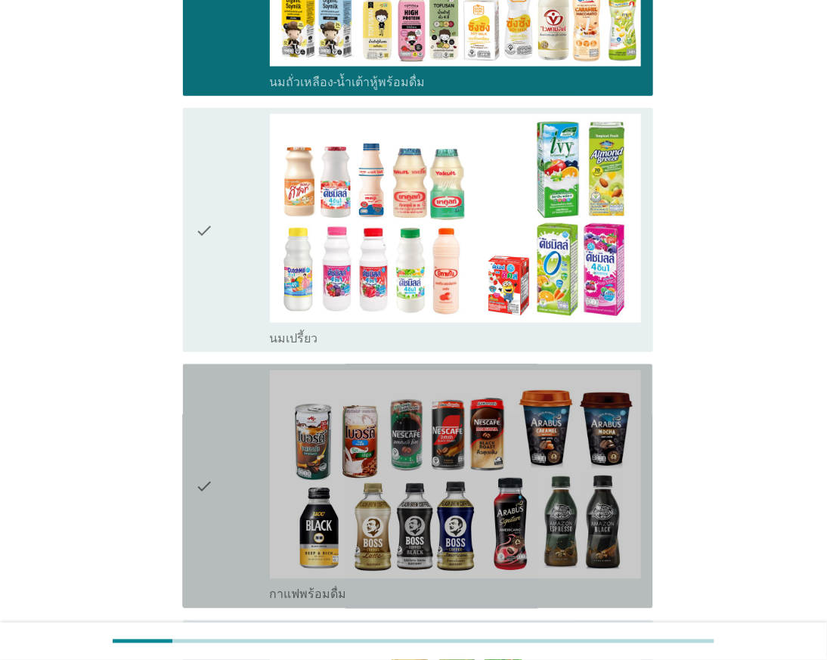
click at [225, 499] on div "check" at bounding box center [232, 486] width 74 height 232
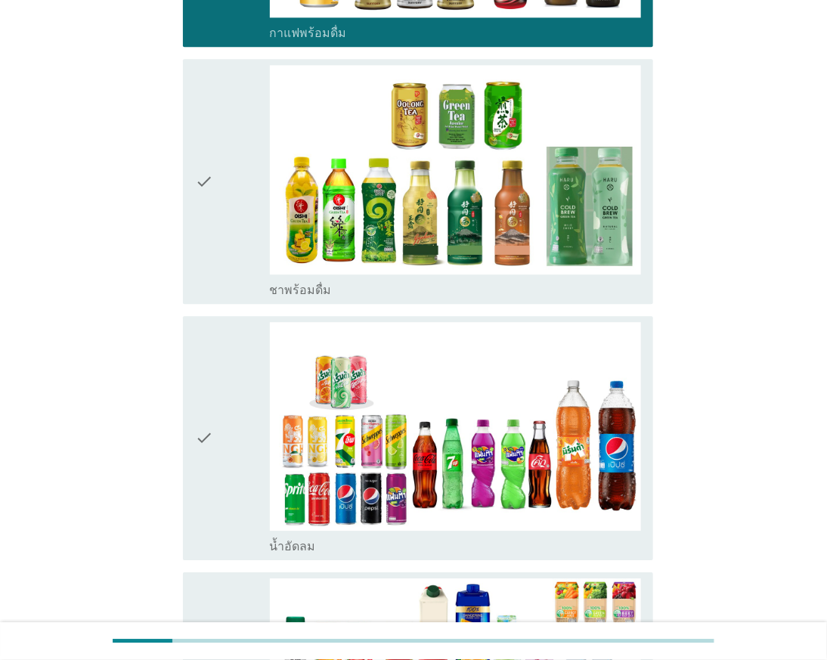
scroll to position [1176, 0]
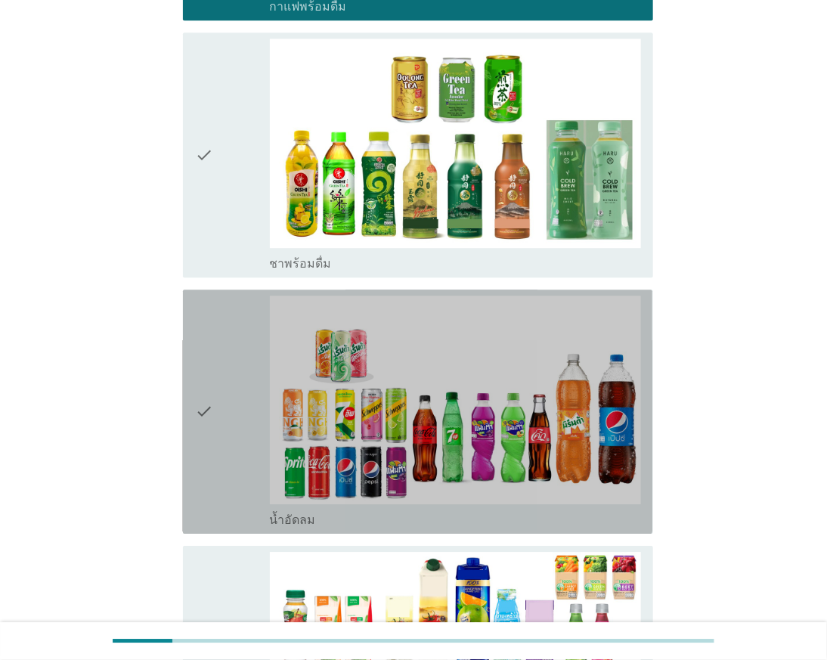
click at [221, 462] on div "check" at bounding box center [232, 412] width 74 height 232
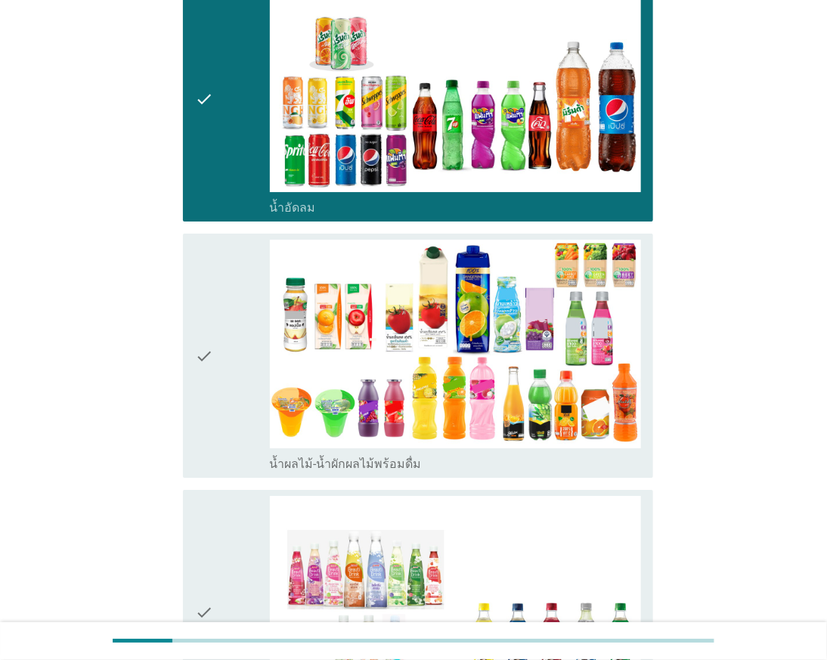
scroll to position [1512, 0]
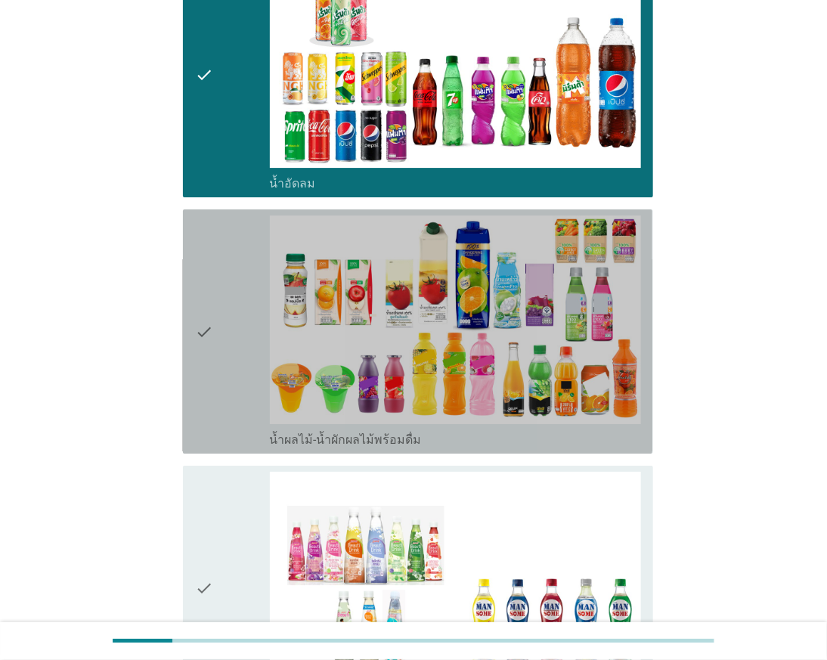
click at [237, 398] on div "check" at bounding box center [232, 331] width 74 height 232
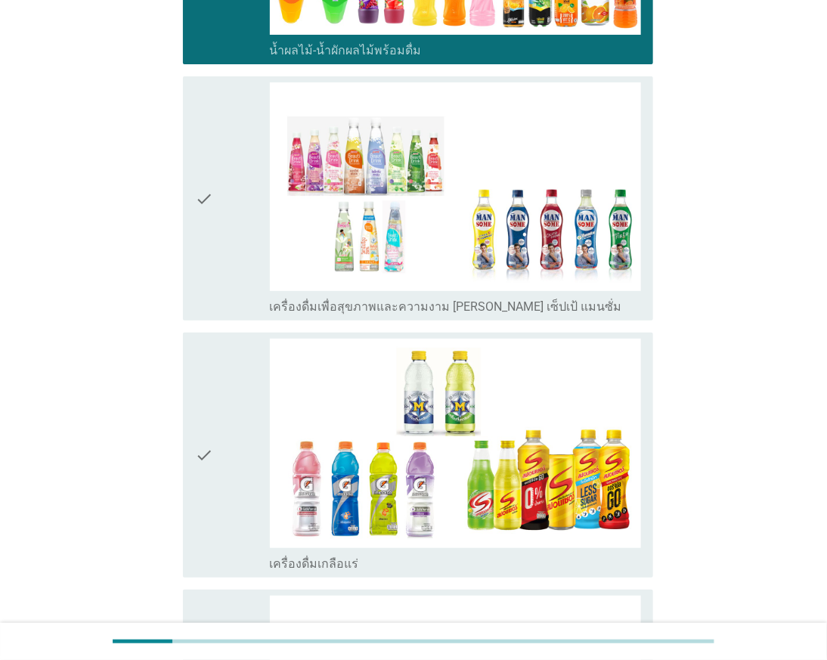
scroll to position [1931, 0]
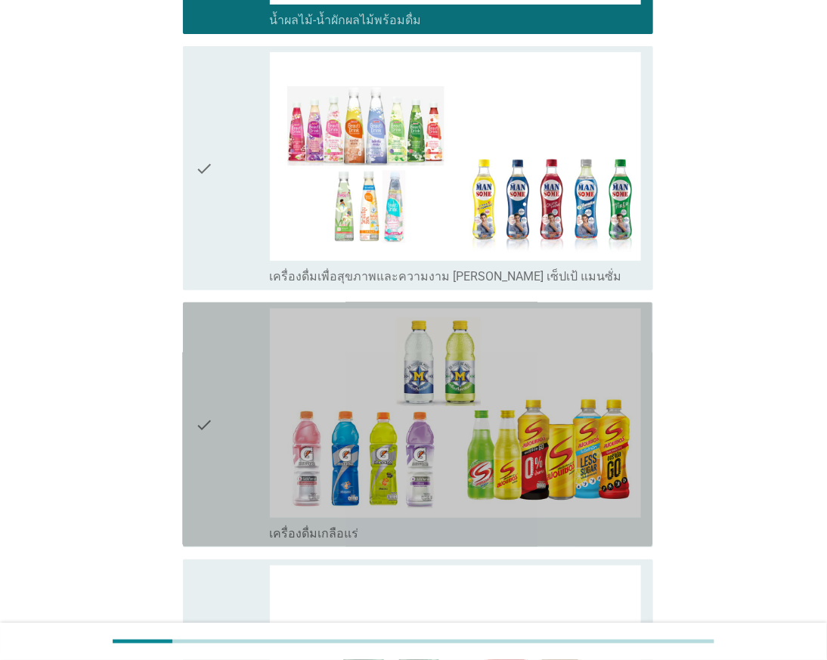
click at [224, 441] on div "check" at bounding box center [232, 424] width 74 height 232
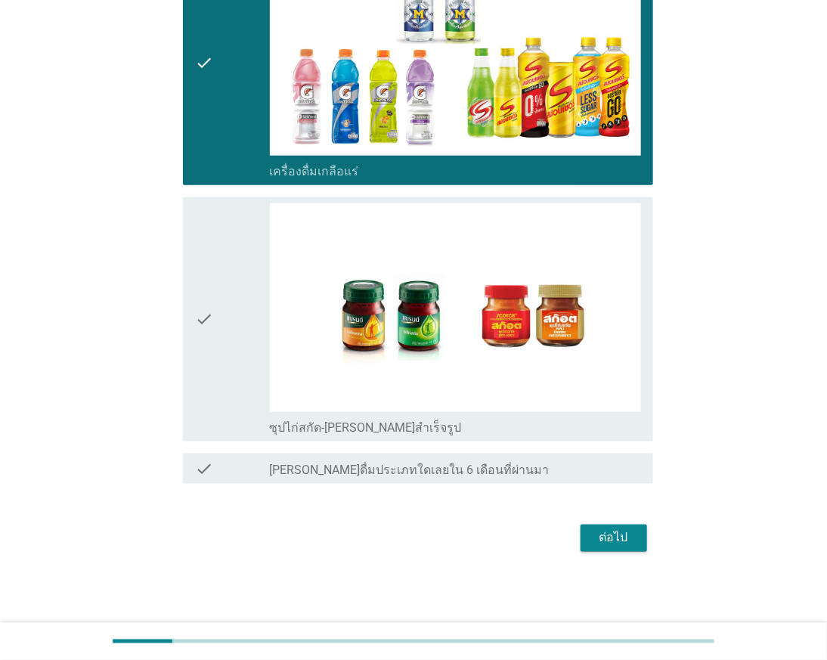
scroll to position [2296, 0]
click at [600, 531] on div "ต่อไป" at bounding box center [614, 538] width 42 height 18
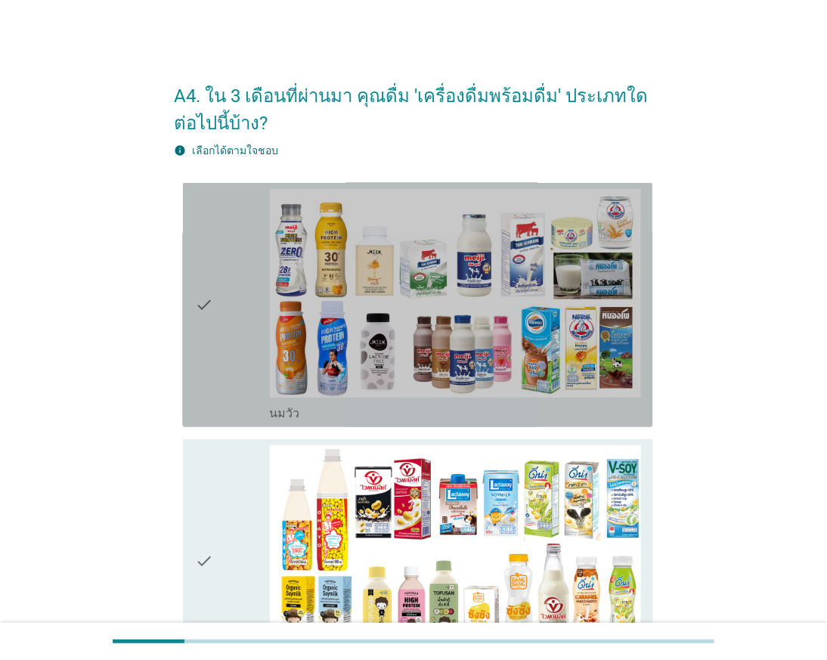
drag, startPoint x: 218, startPoint y: 325, endPoint x: 215, endPoint y: 333, distance: 7.9
click at [216, 326] on div "check" at bounding box center [232, 305] width 74 height 232
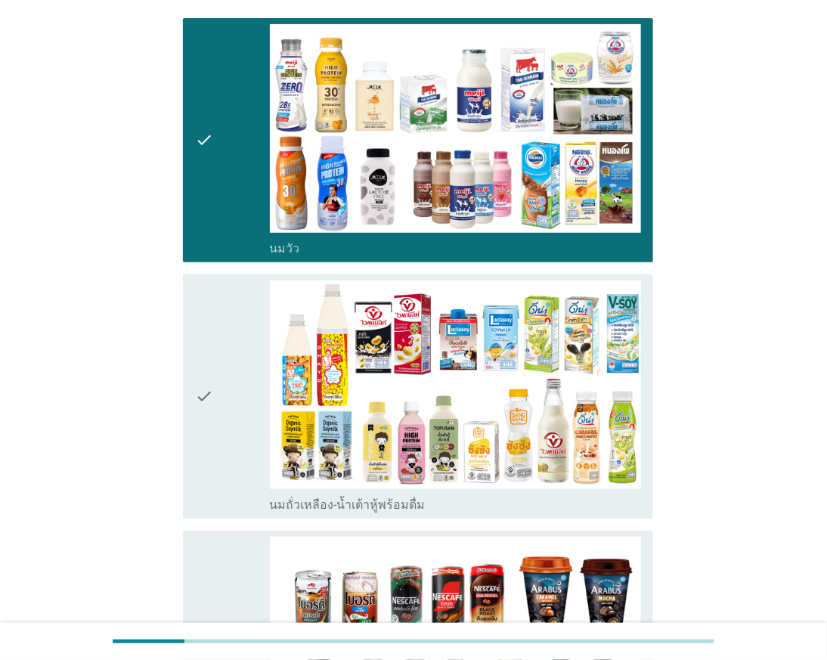
scroll to position [168, 0]
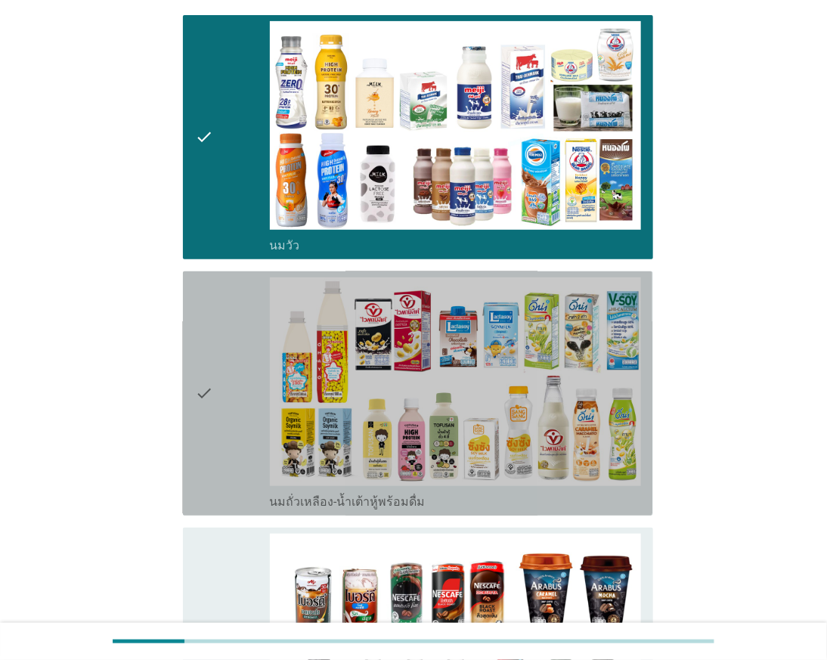
click at [237, 410] on div "check" at bounding box center [232, 393] width 74 height 232
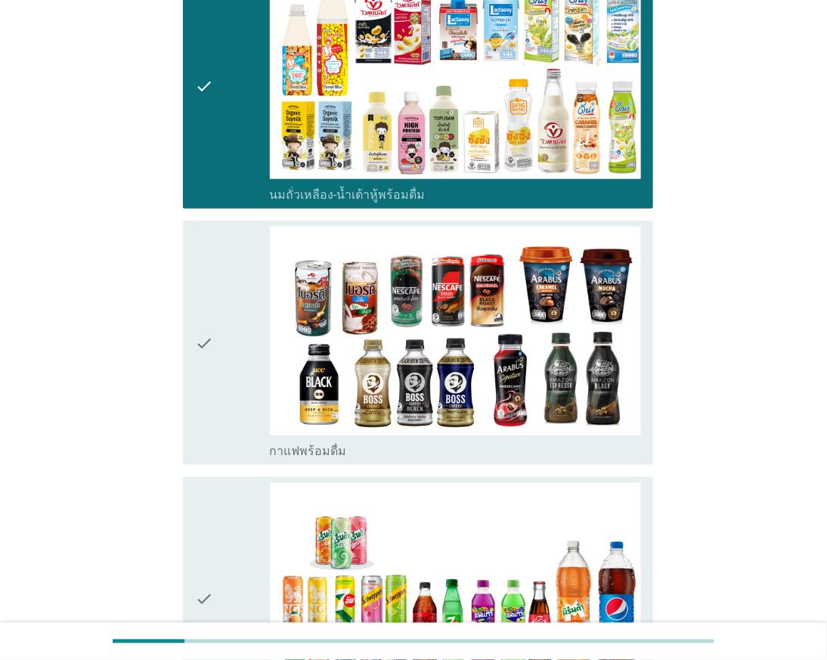
scroll to position [503, 0]
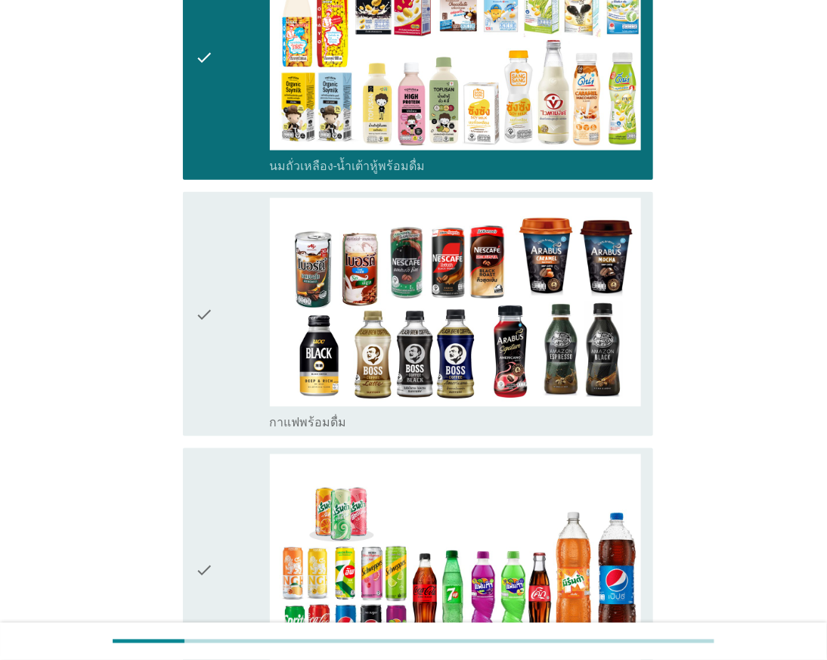
click at [222, 328] on div "check" at bounding box center [232, 314] width 74 height 232
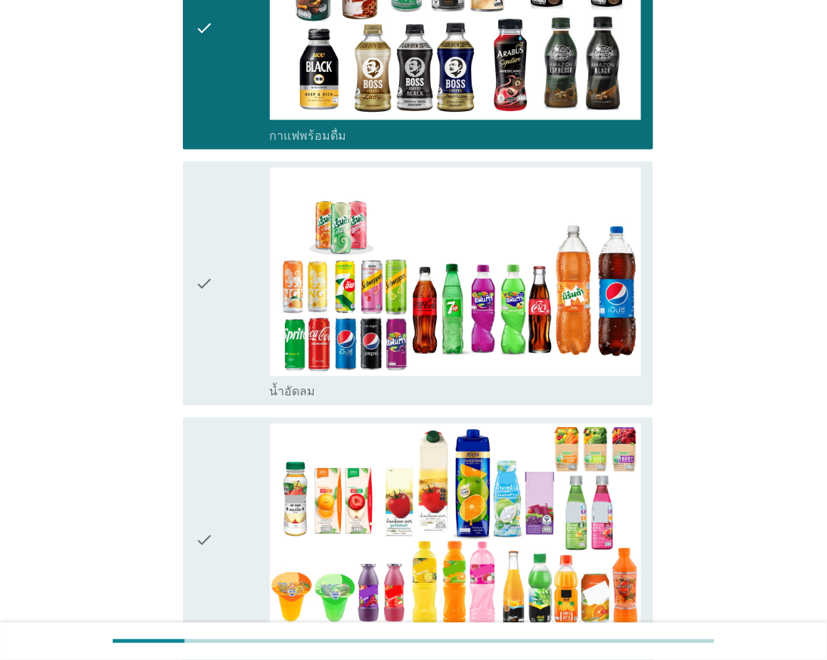
scroll to position [840, 0]
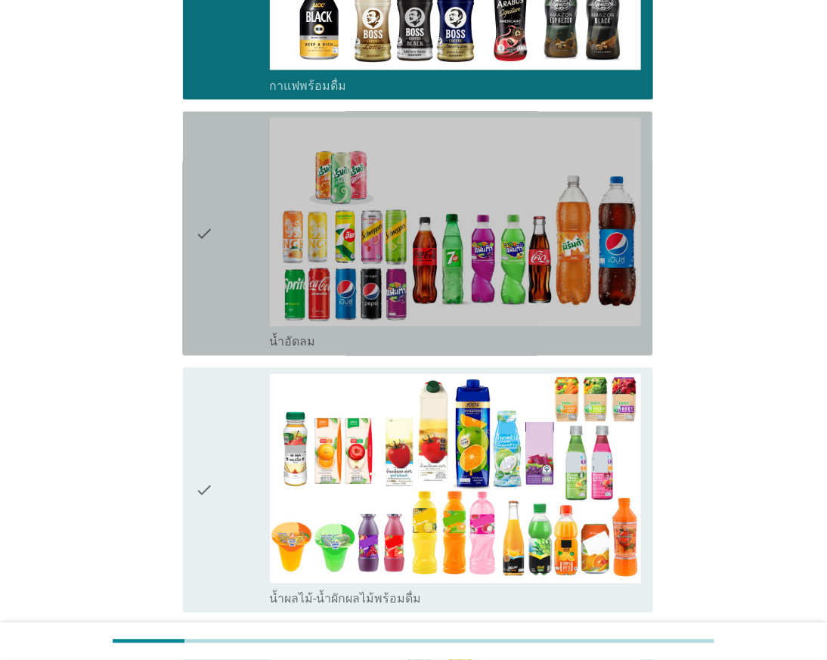
click at [228, 271] on div "check" at bounding box center [232, 234] width 74 height 232
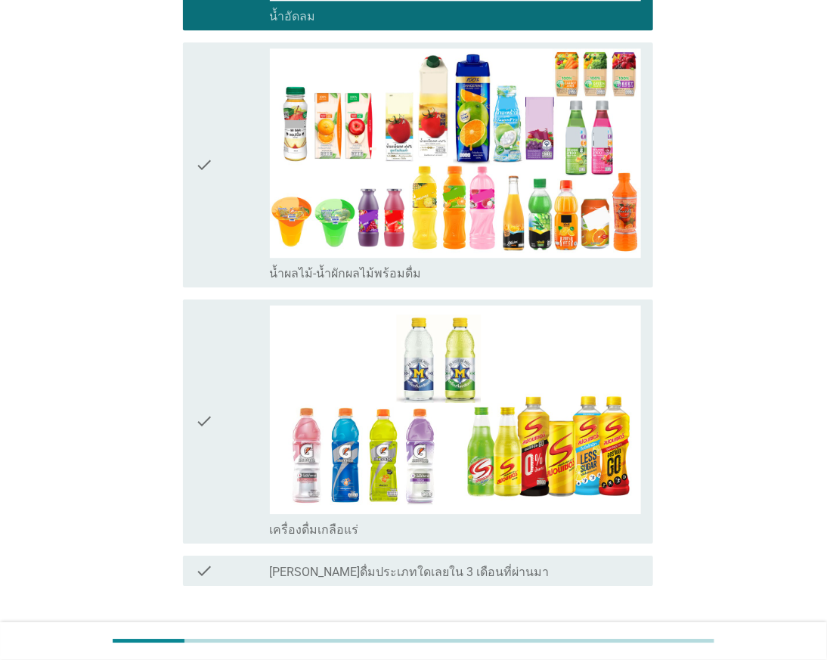
scroll to position [1259, 0]
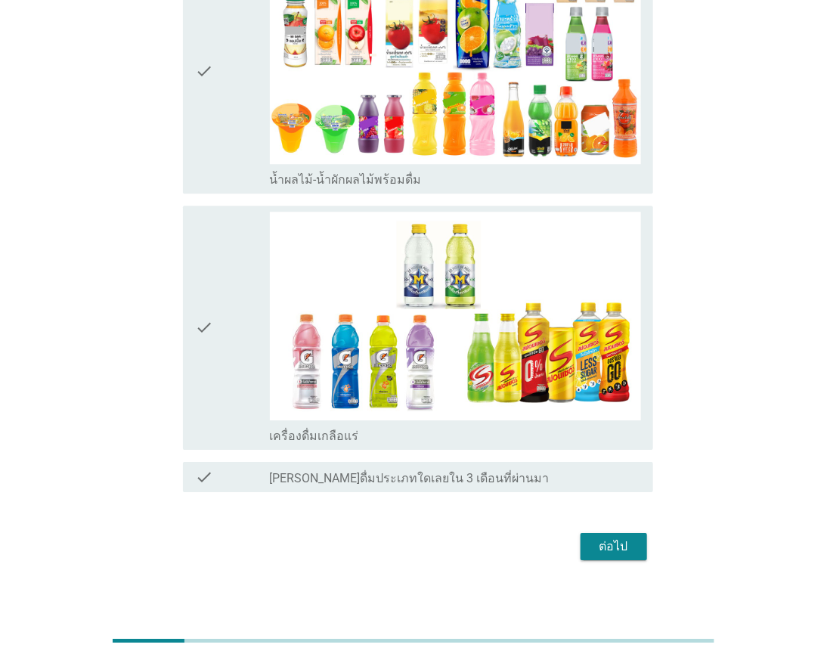
click at [603, 549] on div "ต่อไป" at bounding box center [614, 546] width 42 height 18
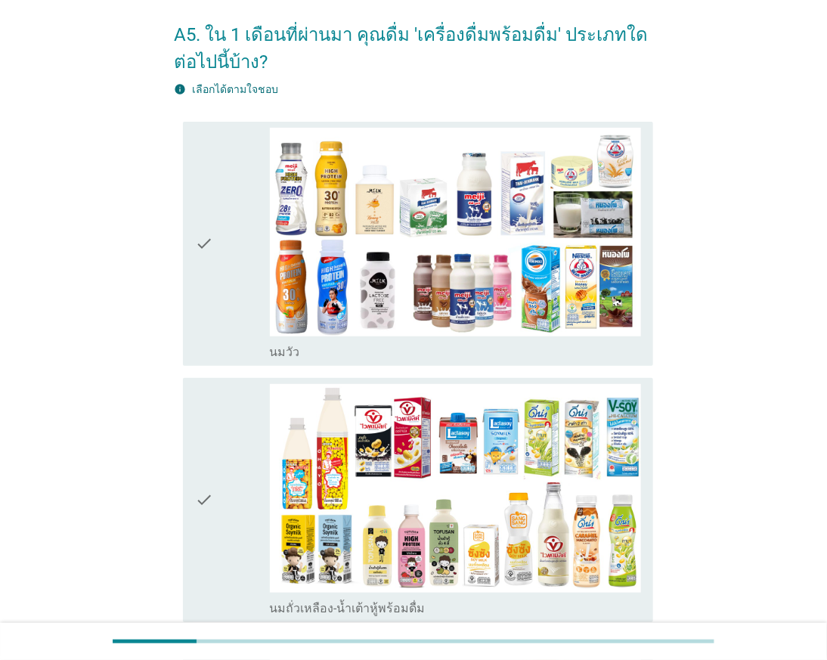
scroll to position [84, 0]
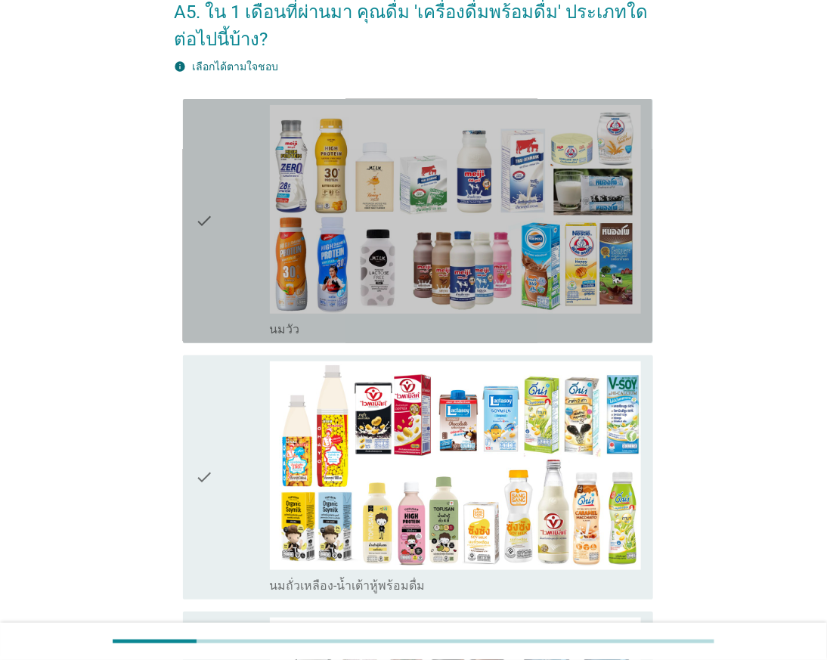
click at [236, 286] on div "check" at bounding box center [232, 221] width 74 height 232
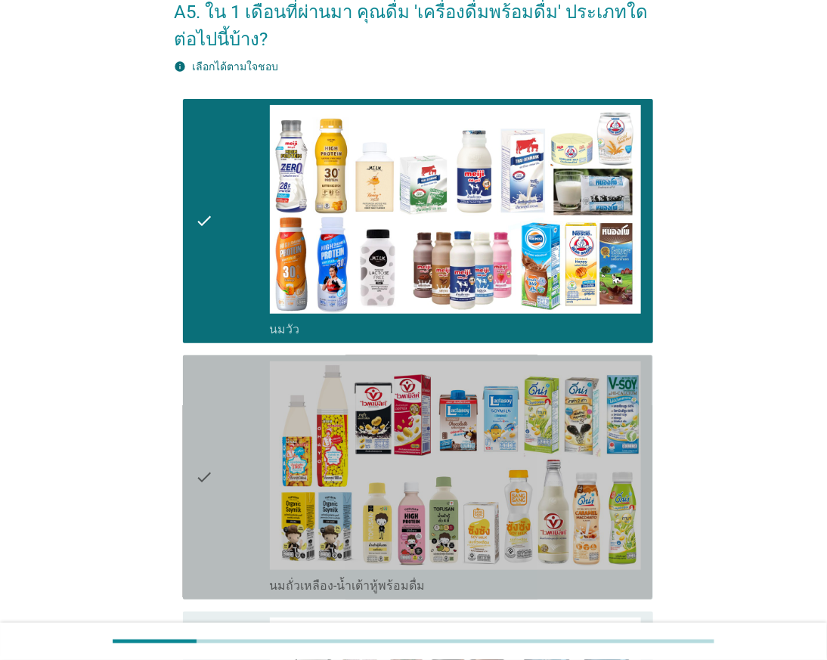
click at [228, 447] on div "check" at bounding box center [232, 477] width 74 height 232
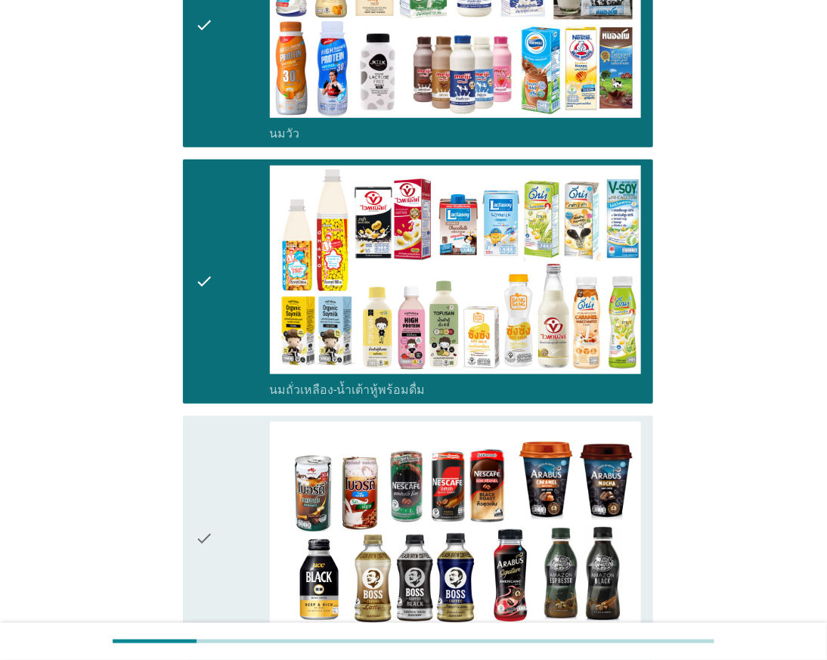
scroll to position [336, 0]
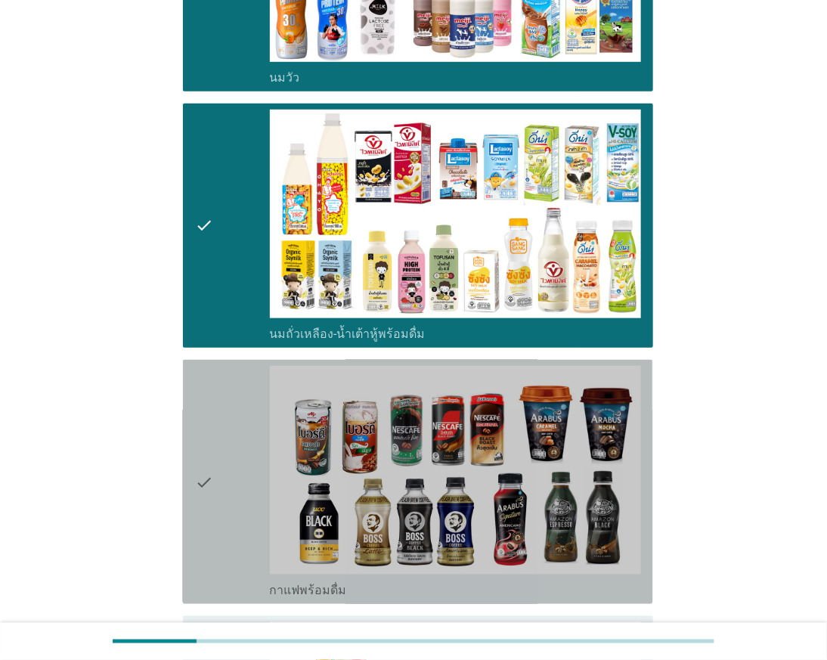
click at [221, 457] on div "check" at bounding box center [232, 482] width 74 height 232
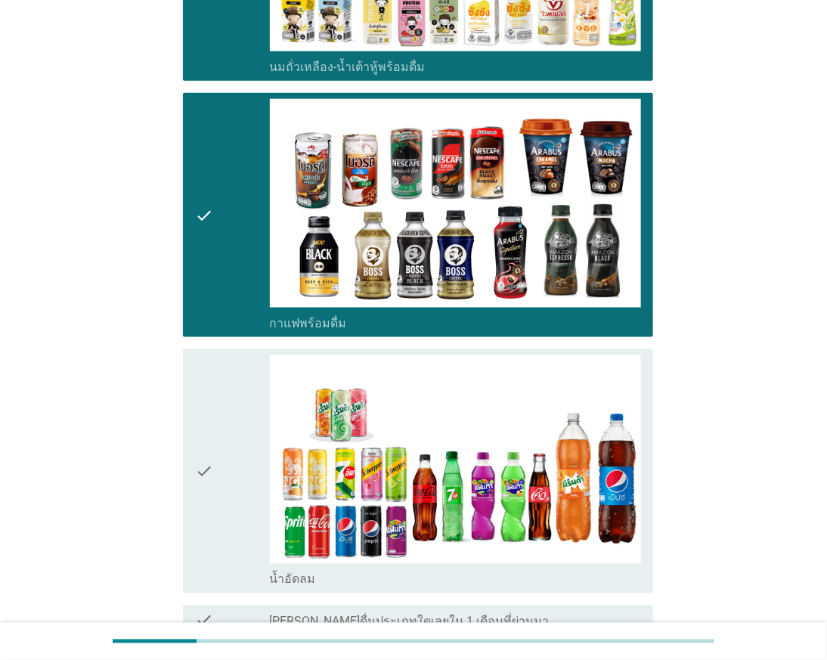
scroll to position [671, 0]
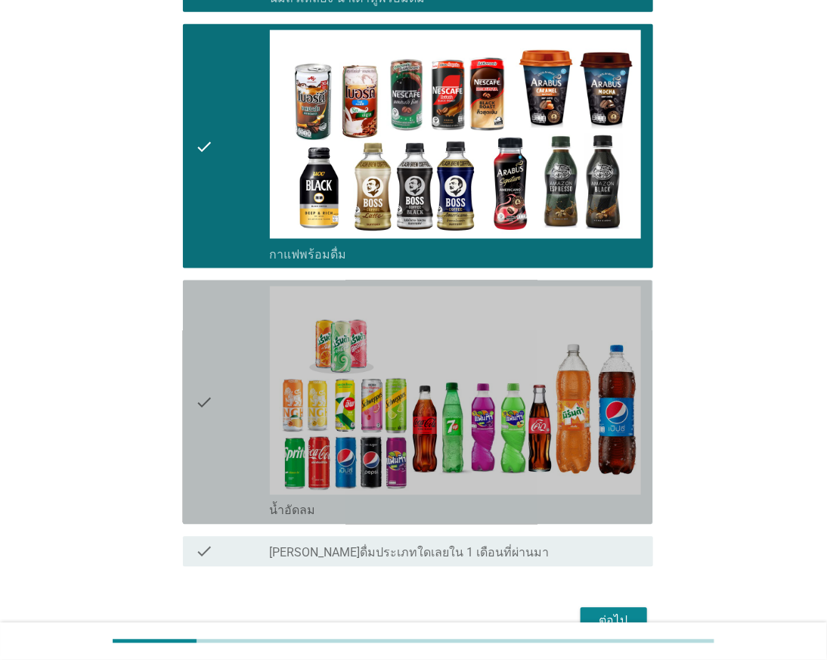
click at [228, 389] on div "check" at bounding box center [232, 403] width 74 height 232
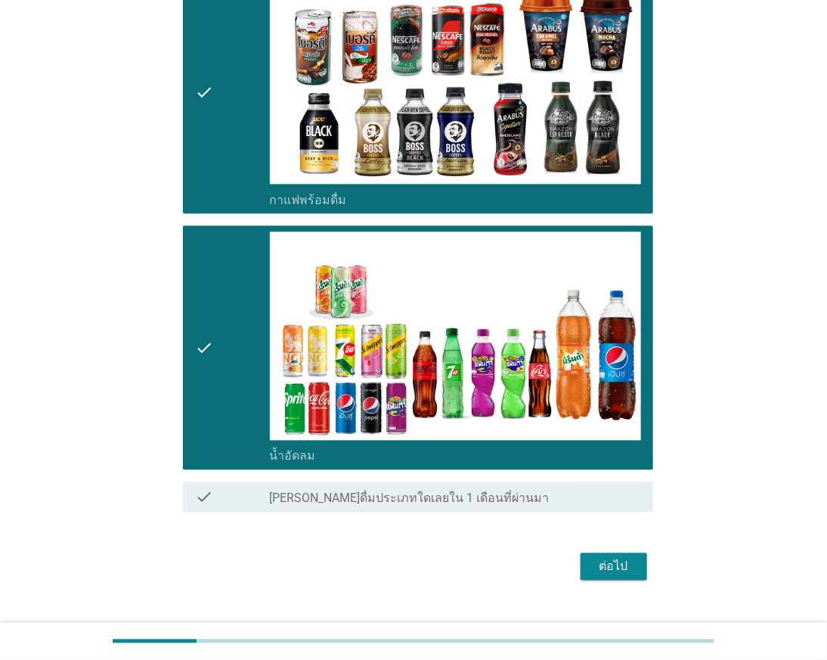
scroll to position [756, 0]
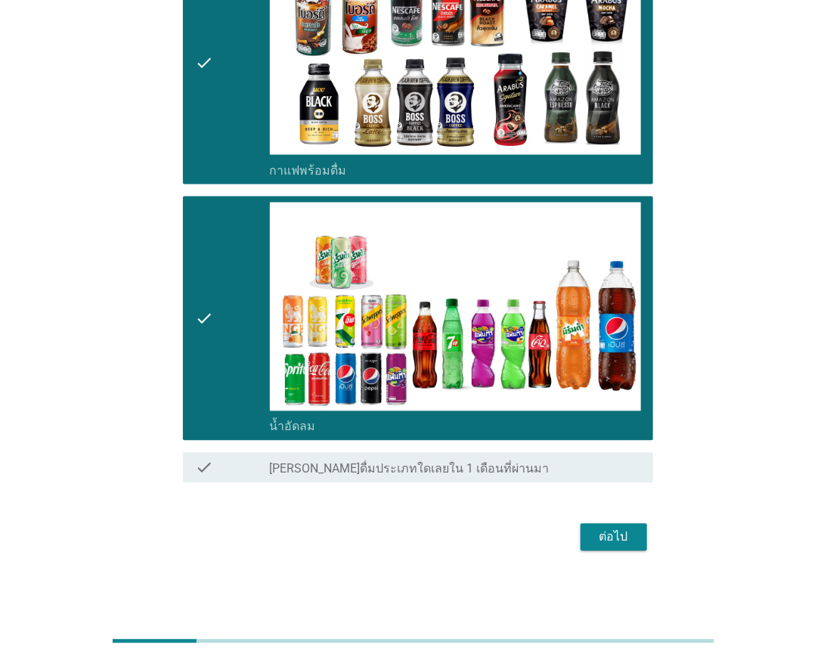
click at [603, 531] on div "ต่อไป" at bounding box center [614, 537] width 42 height 18
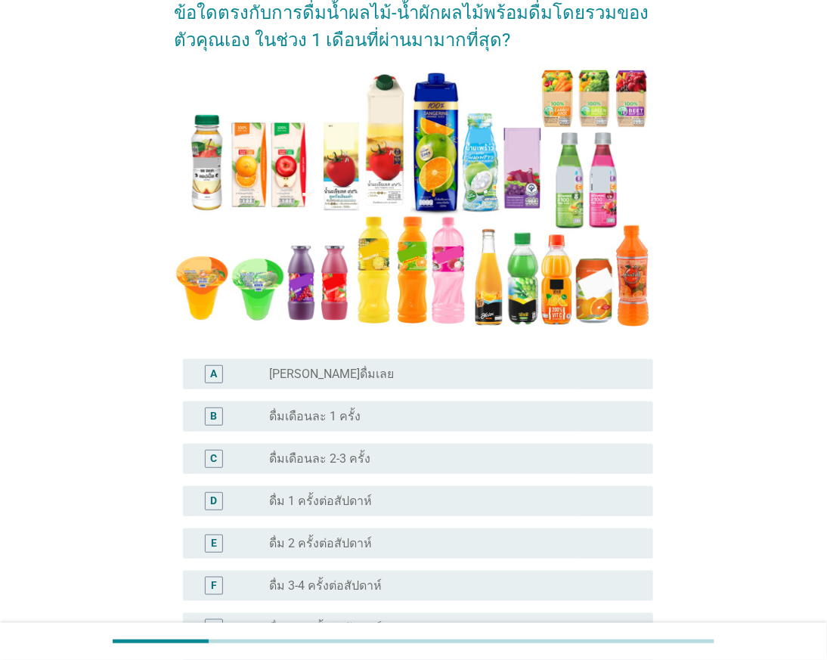
scroll to position [168, 0]
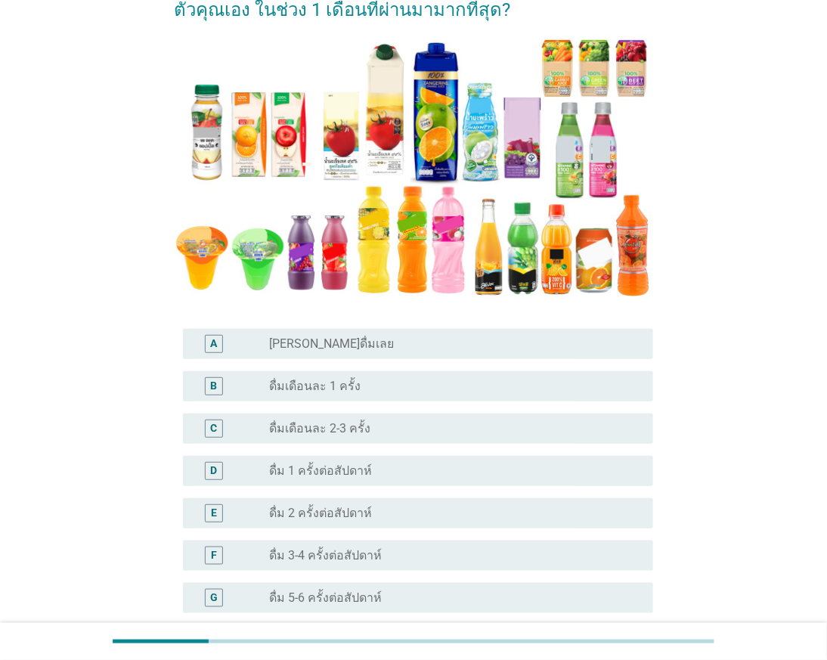
click at [441, 379] on div "radio_button_unchecked ดื่มเดือนละ 1 ครั้ง" at bounding box center [449, 386] width 359 height 15
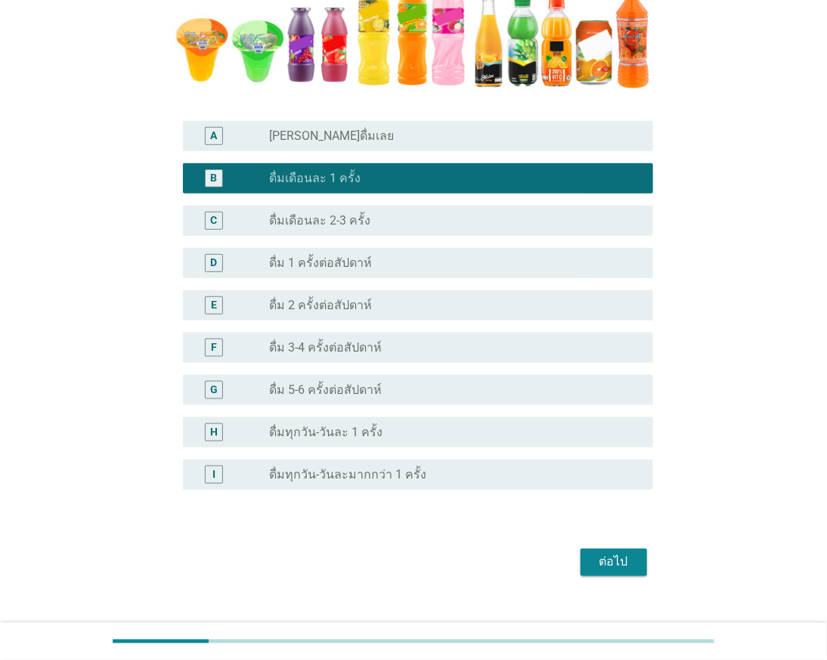
scroll to position [398, 0]
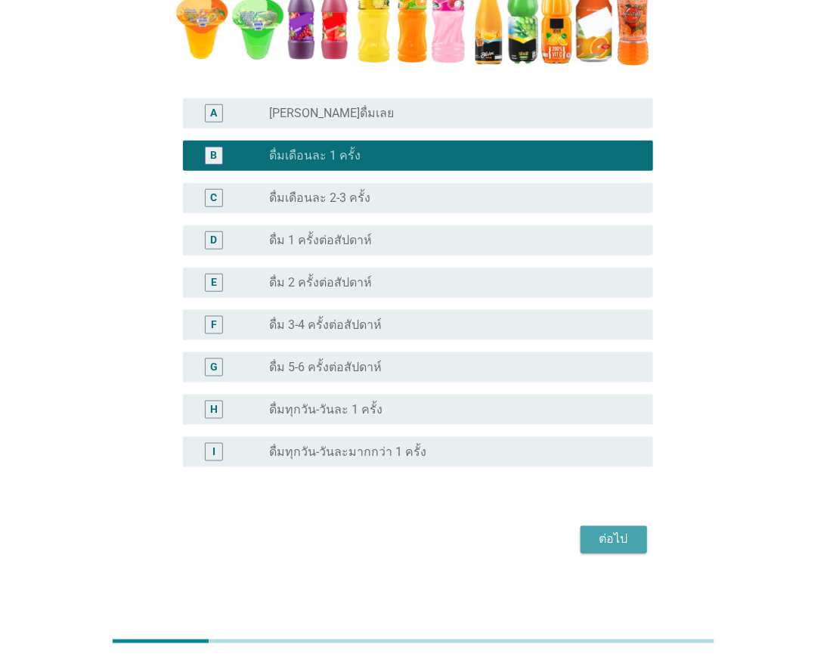
click at [612, 526] on button "ต่อไป" at bounding box center [614, 539] width 67 height 27
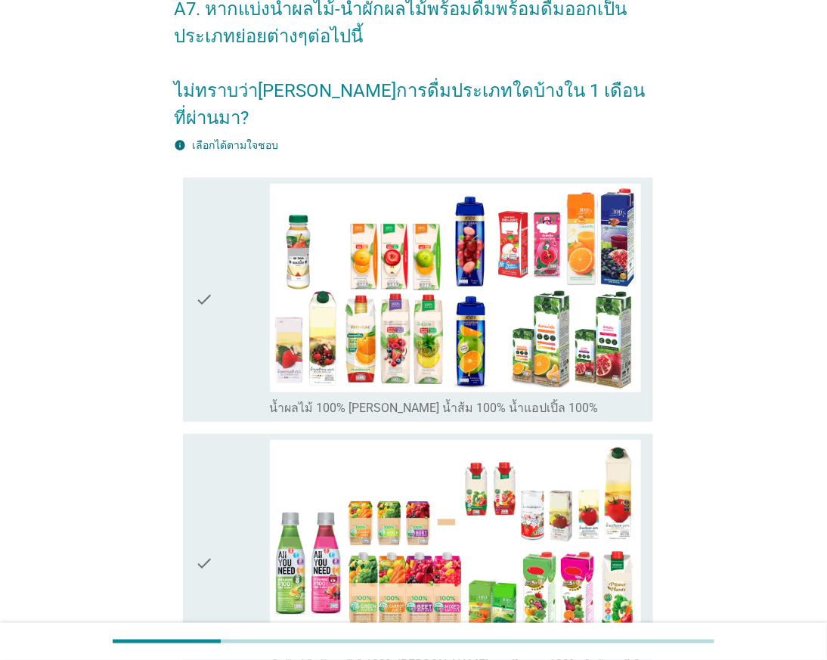
scroll to position [168, 0]
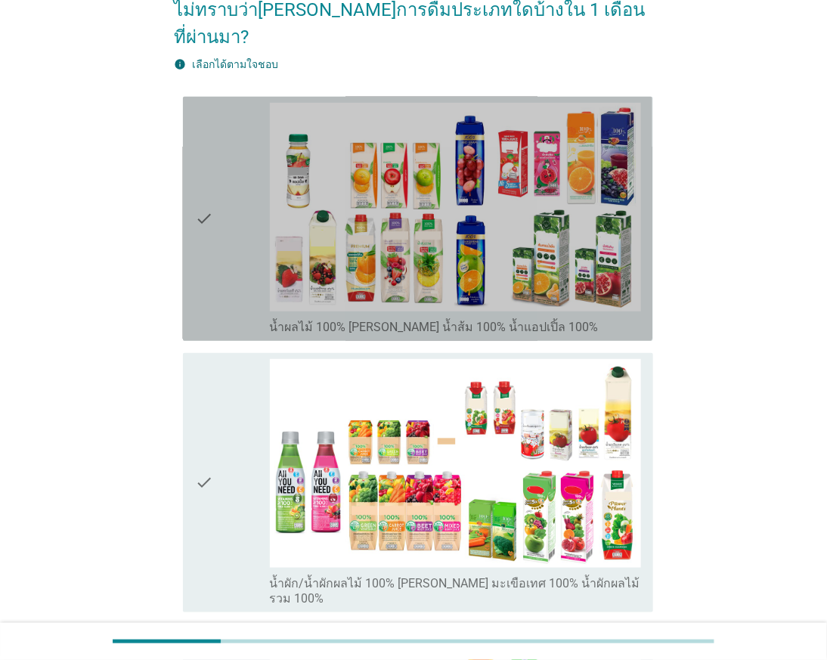
click at [218, 239] on div "check" at bounding box center [232, 219] width 74 height 232
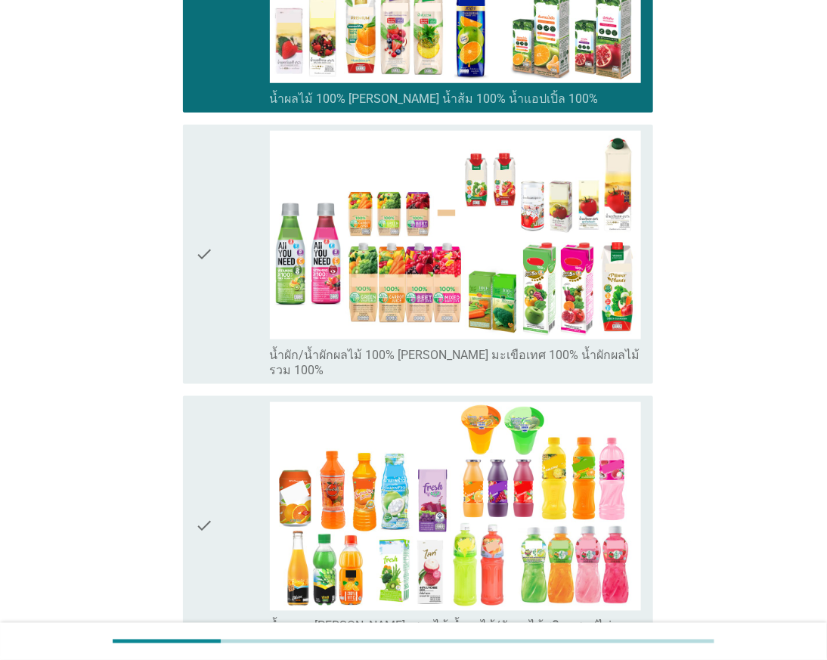
scroll to position [420, 0]
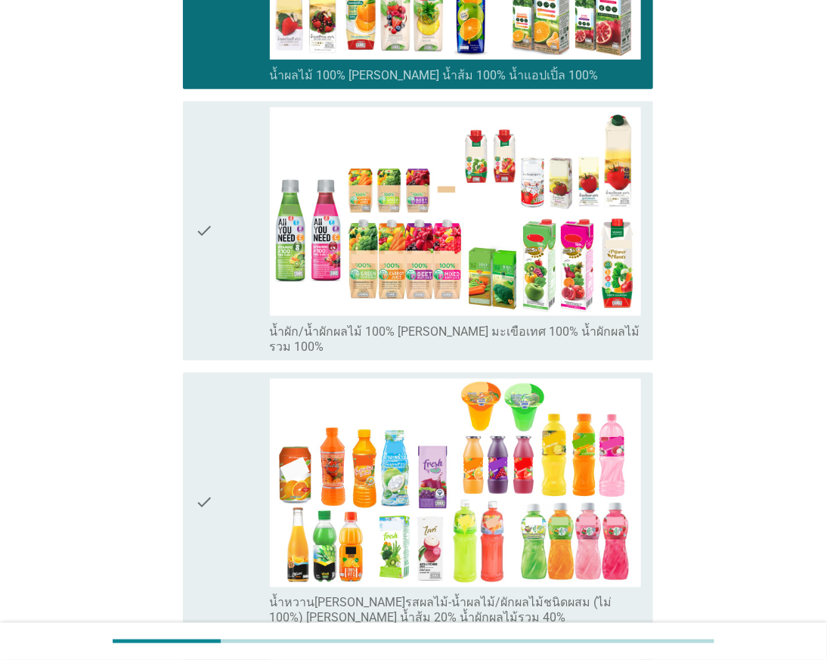
click at [223, 265] on div "check" at bounding box center [232, 230] width 74 height 247
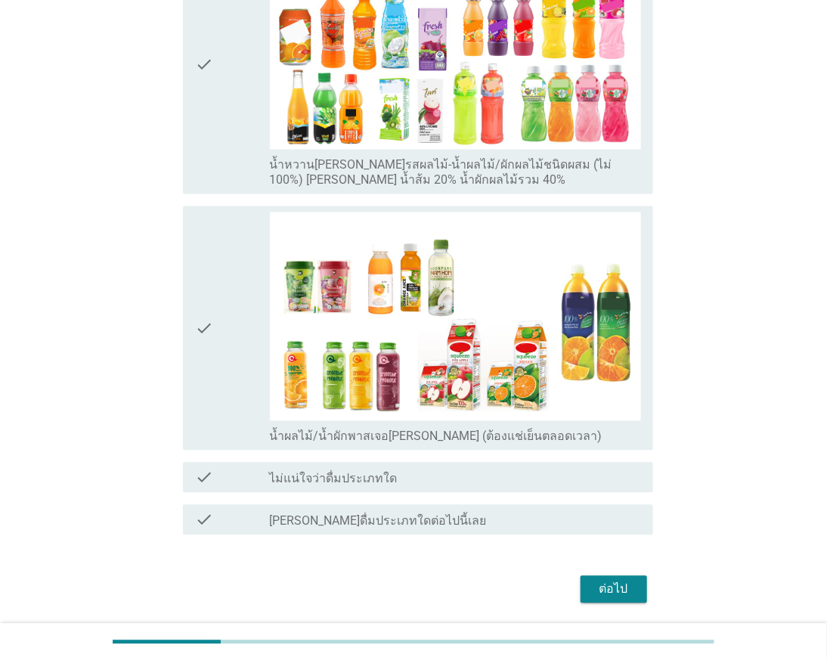
scroll to position [867, 0]
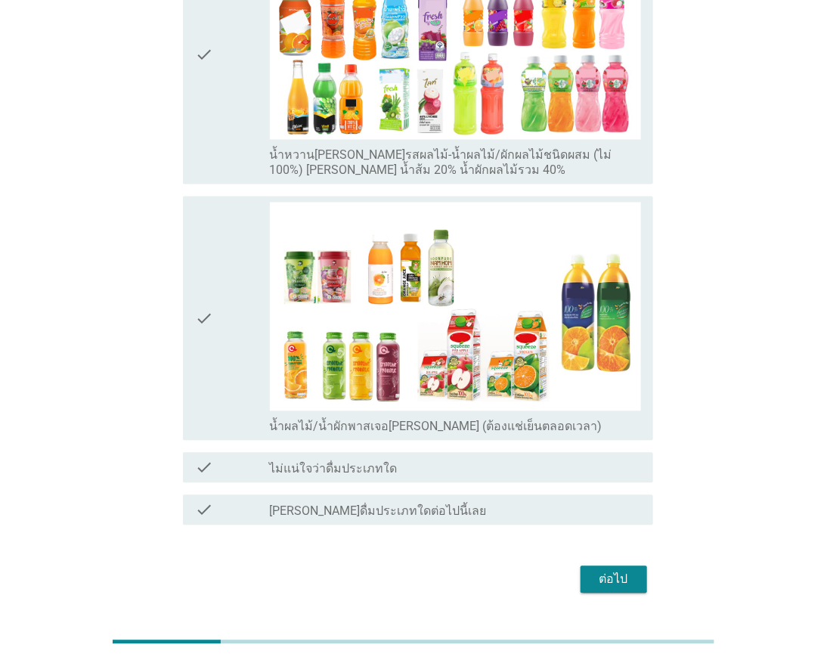
click at [605, 571] on div "ต่อไป" at bounding box center [614, 580] width 42 height 18
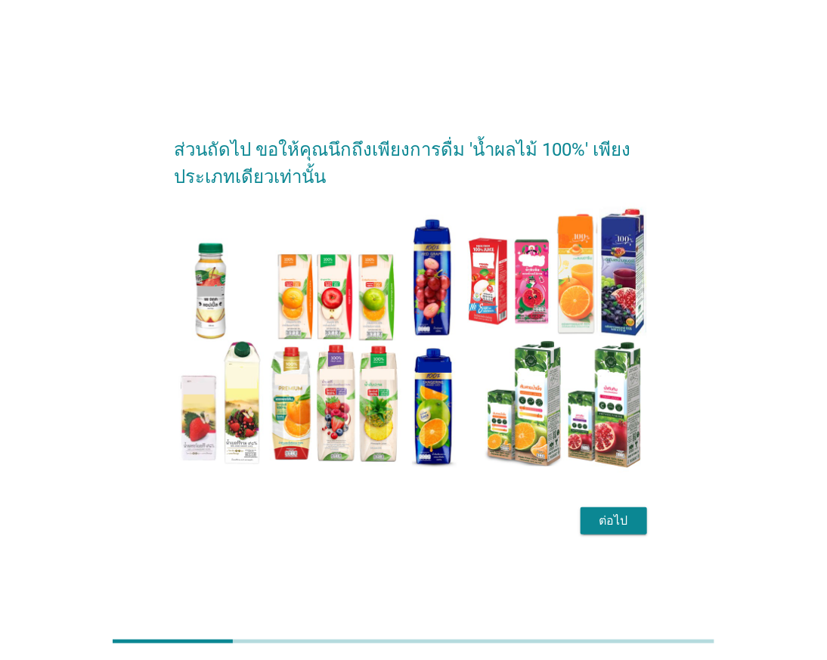
scroll to position [36, 0]
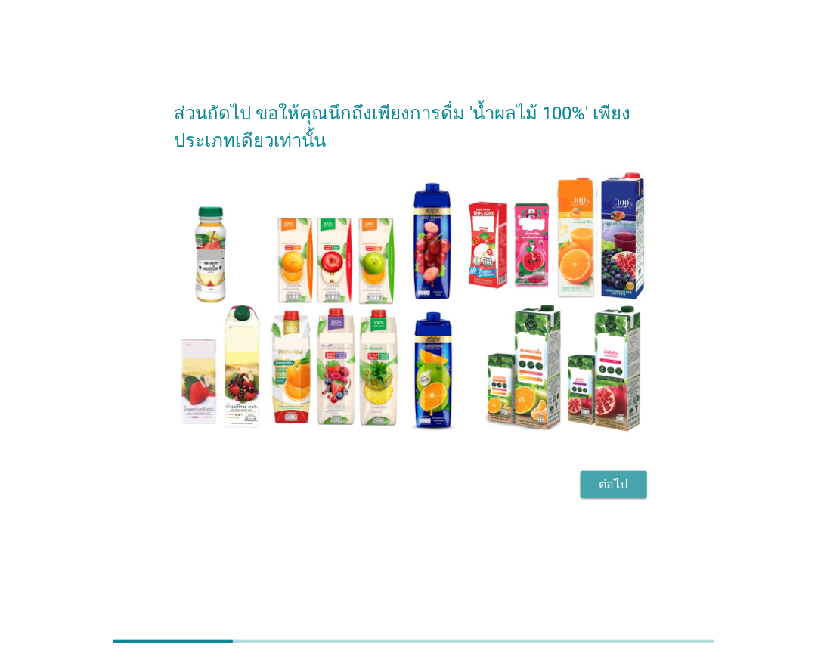
click at [621, 478] on div "ต่อไป" at bounding box center [614, 484] width 42 height 18
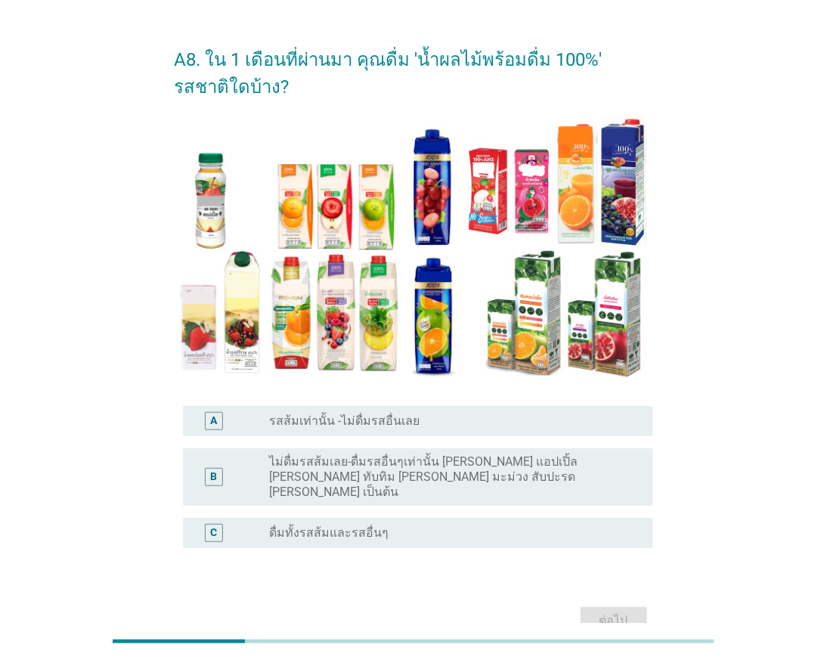
scroll to position [0, 0]
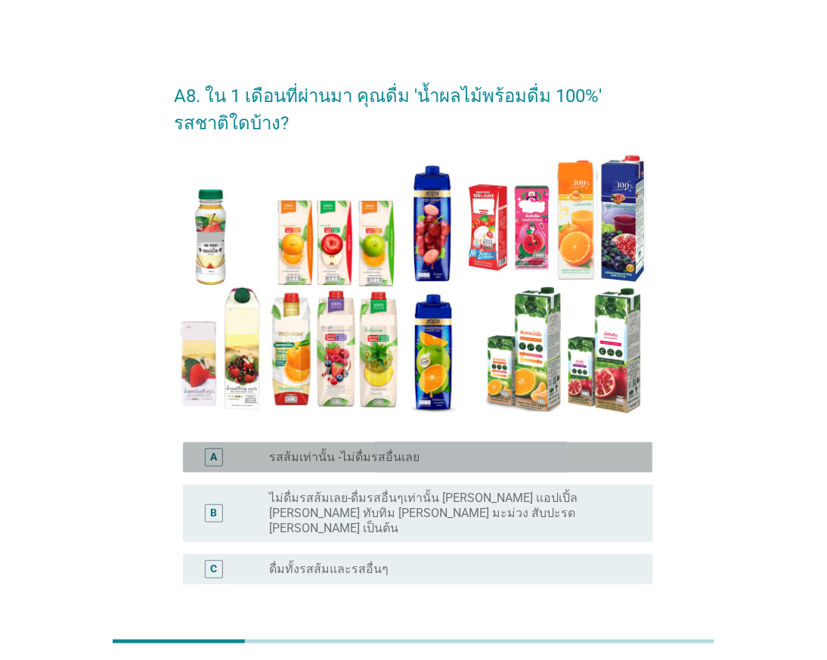
click at [364, 463] on label "รสส้มเท่านั้น -ไม่ดื่มรสอื่นเลย" at bounding box center [345, 457] width 150 height 15
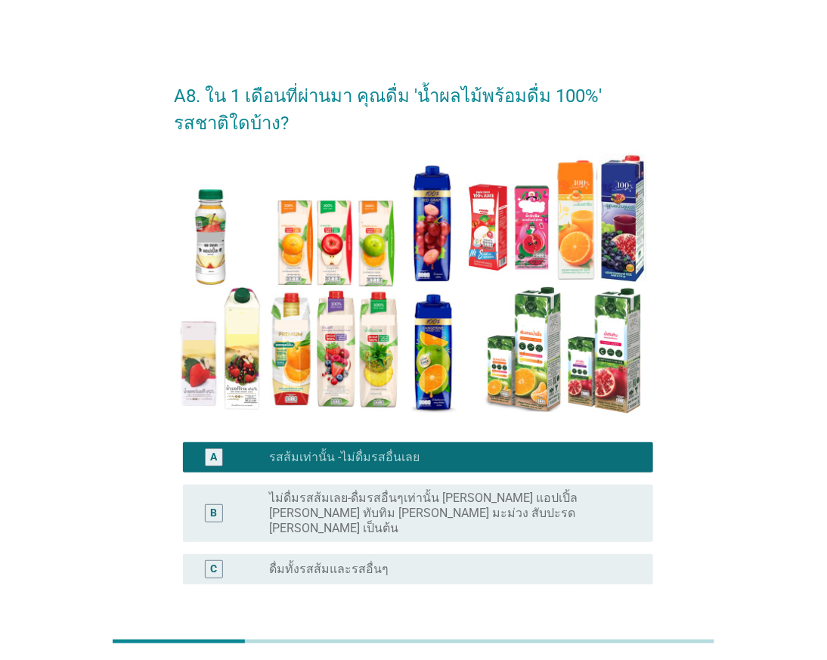
click at [334, 562] on label "ดื่มทั้งรสส้มและรสอื่นๆ" at bounding box center [329, 569] width 119 height 15
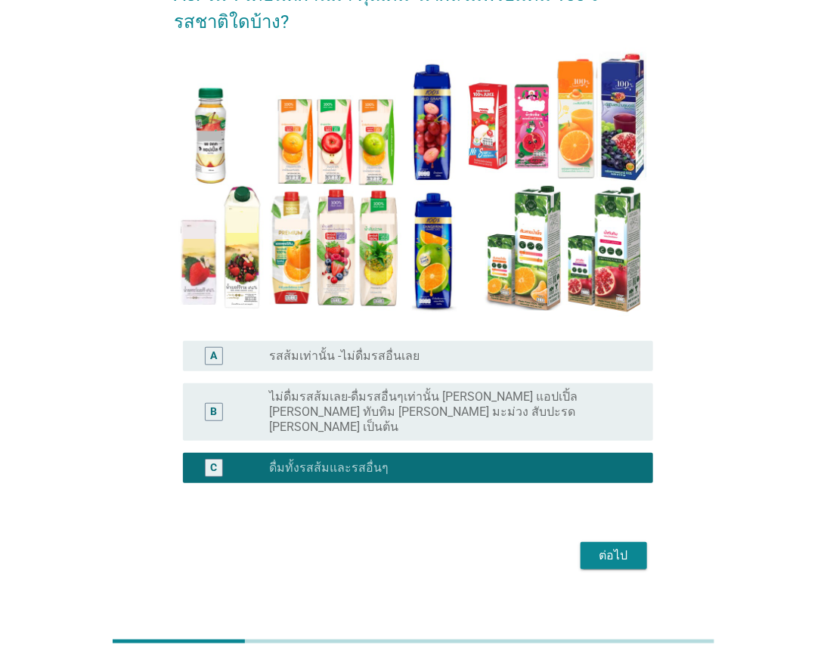
scroll to position [103, 0]
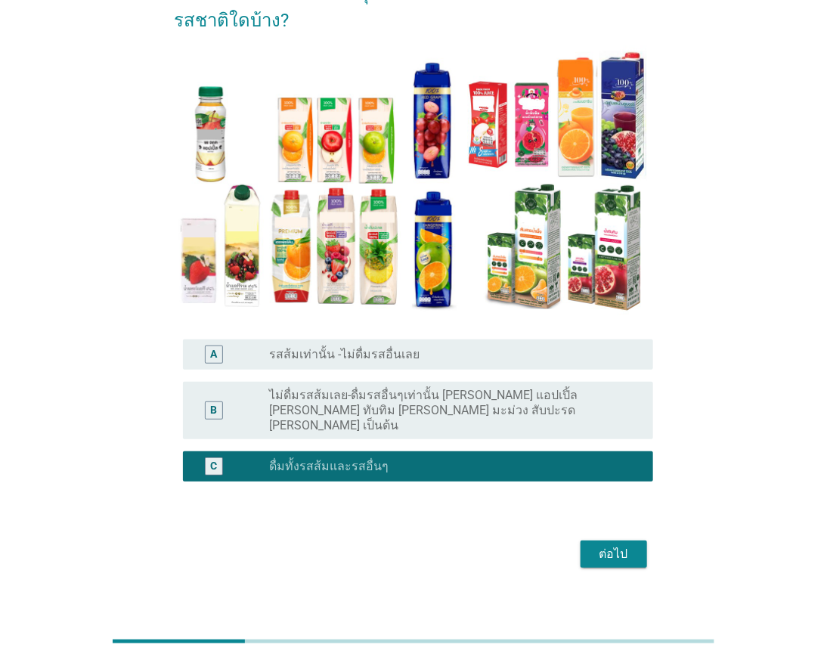
click at [594, 545] on div "ต่อไป" at bounding box center [614, 554] width 42 height 18
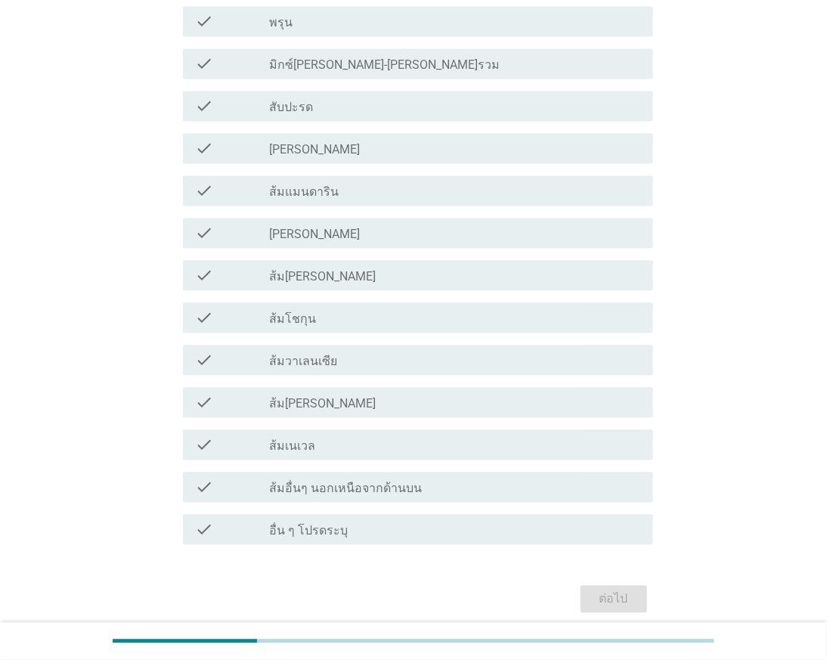
scroll to position [924, 0]
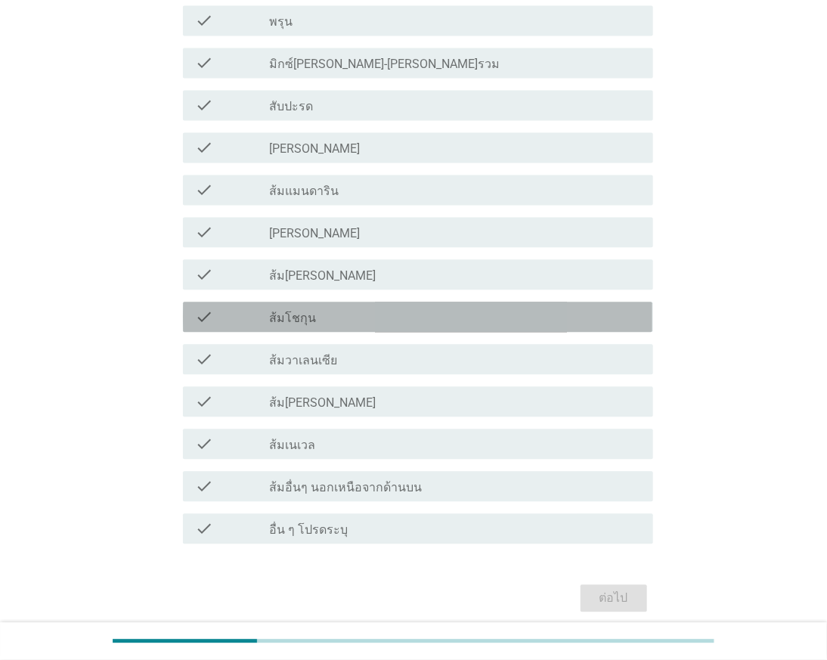
click at [321, 314] on div "check_box_outline_blank ส้มโชกุน" at bounding box center [455, 317] width 371 height 18
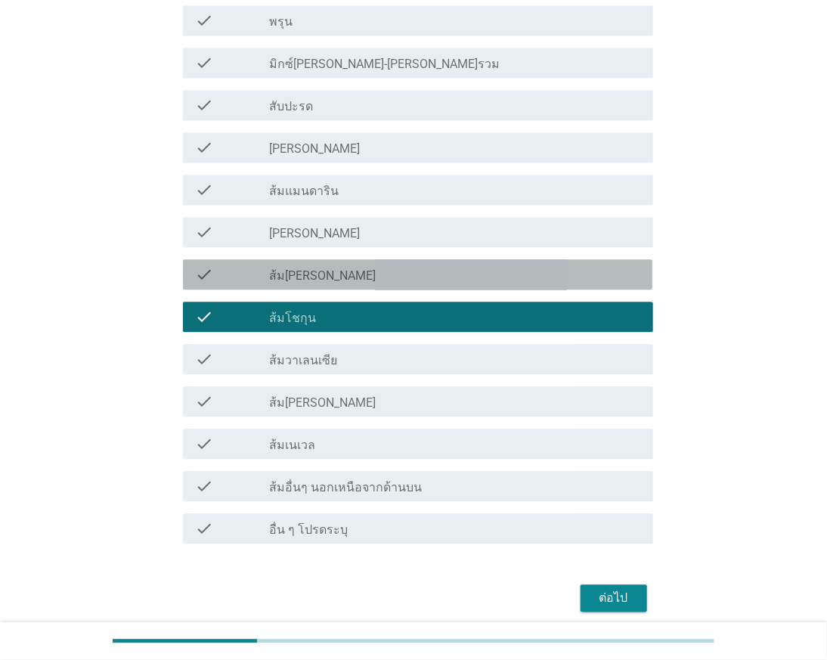
click at [336, 268] on div "check_box_outline_blank ส้ม[PERSON_NAME]" at bounding box center [455, 275] width 371 height 18
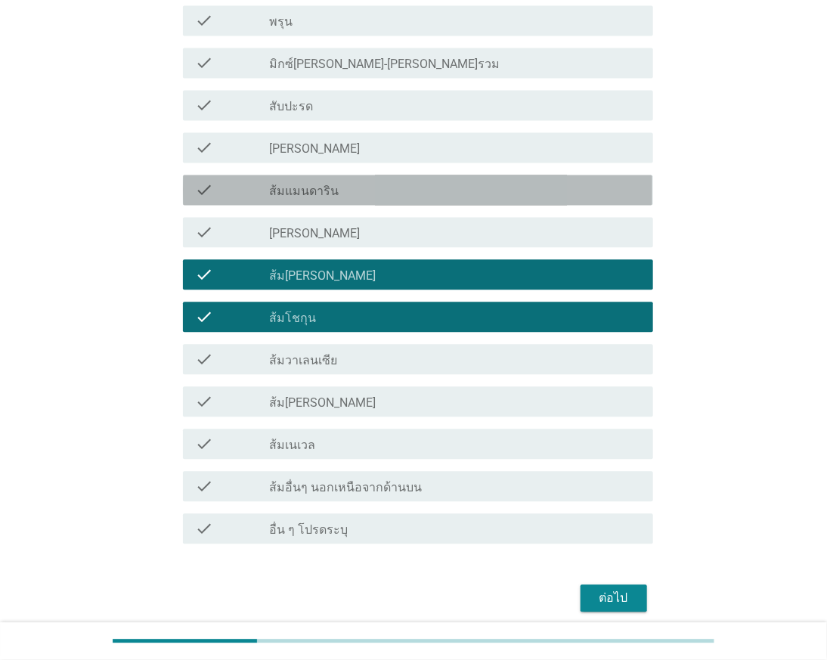
click at [371, 186] on div "check_box_outline_blank ส้มแมนดาริน" at bounding box center [455, 190] width 371 height 18
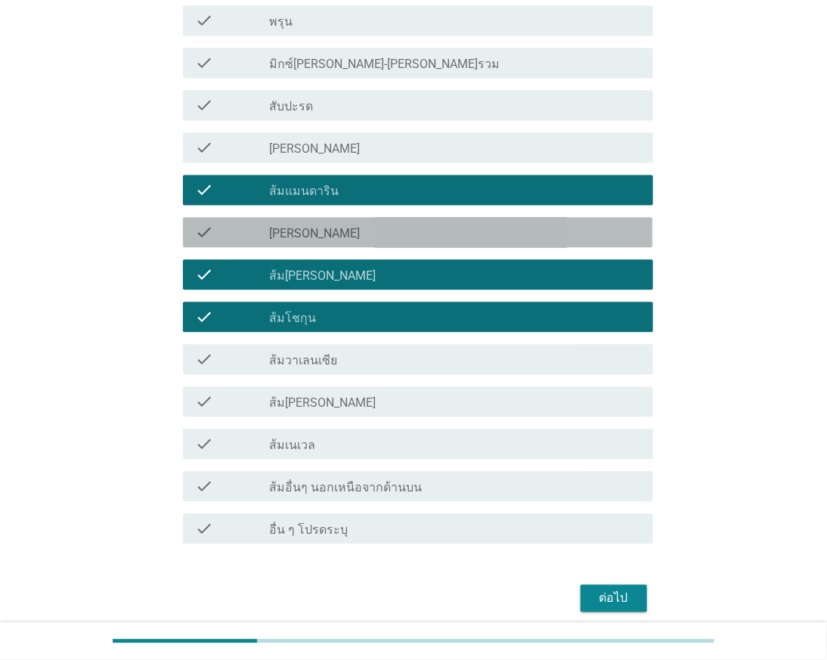
click at [354, 227] on div "check_box_outline_blank [PERSON_NAME]" at bounding box center [455, 233] width 371 height 18
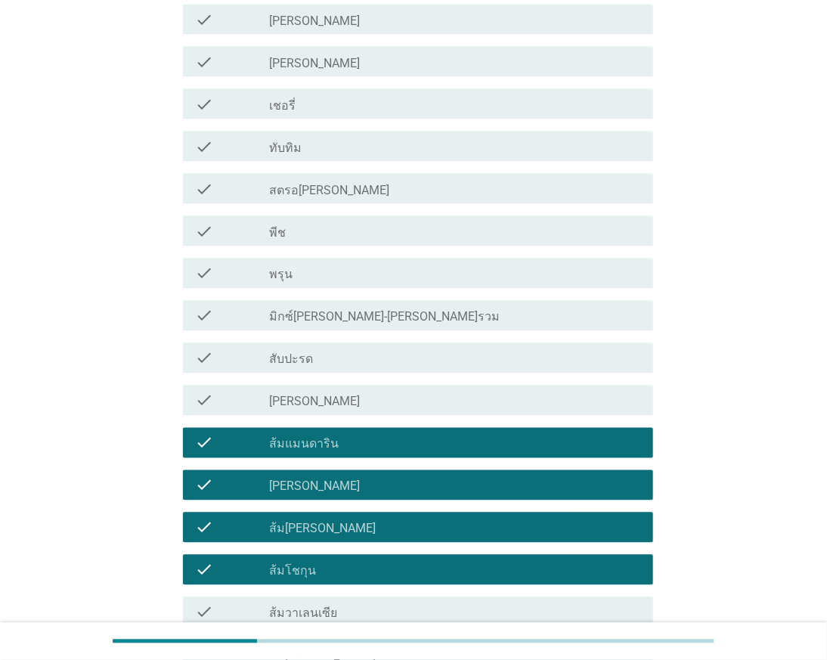
scroll to position [587, 0]
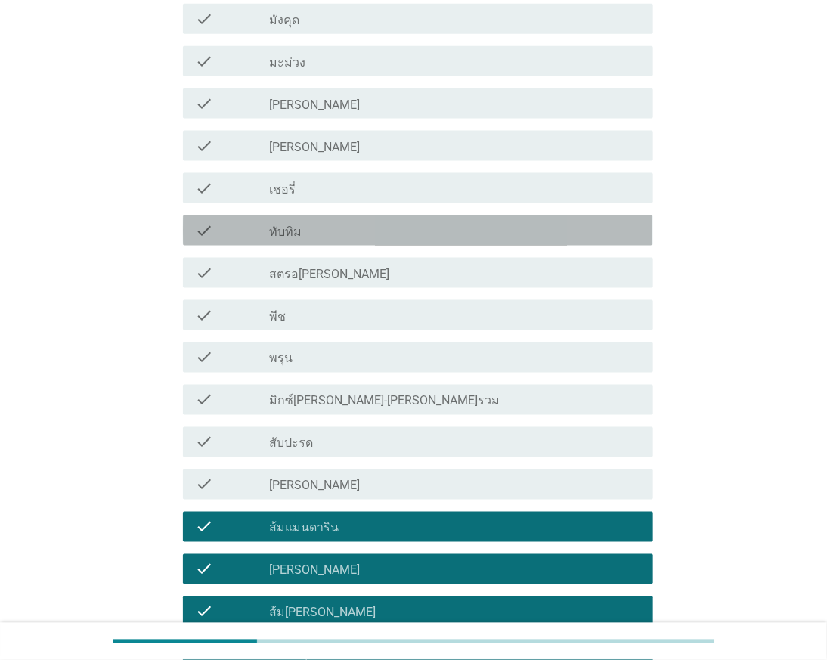
click at [334, 225] on div "check_box_outline_blank ทับทิม" at bounding box center [455, 230] width 371 height 18
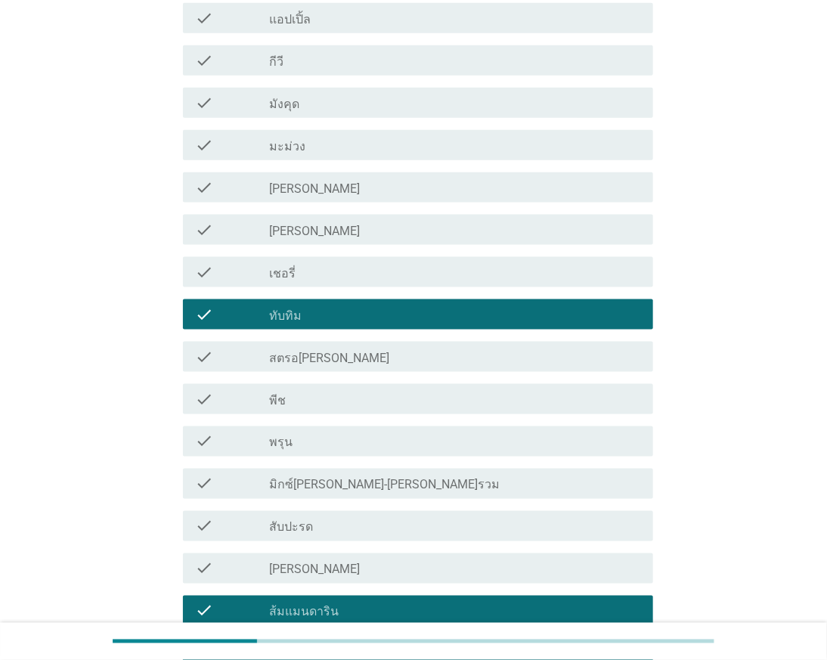
scroll to position [420, 0]
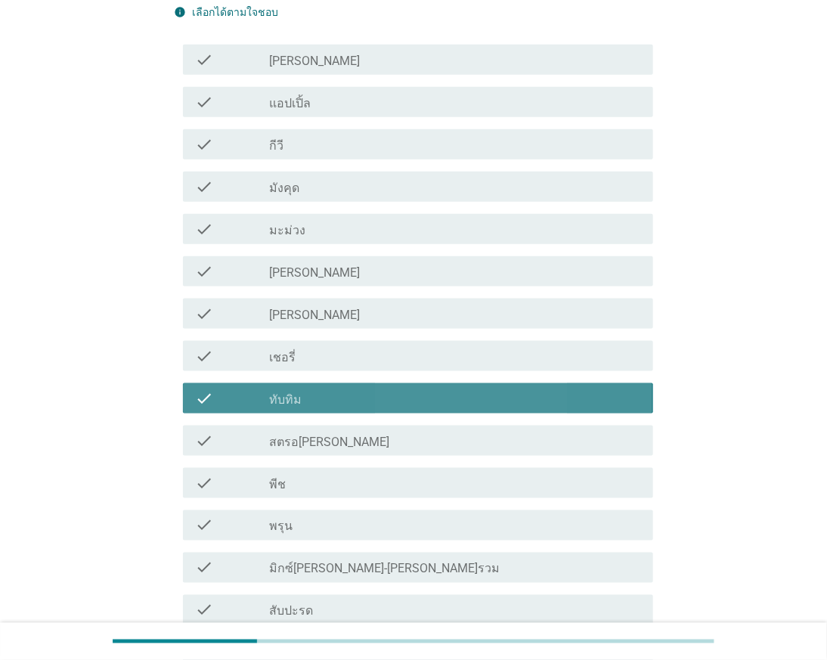
click at [314, 391] on div "check_box_outline_blank ทับทิม" at bounding box center [455, 398] width 371 height 18
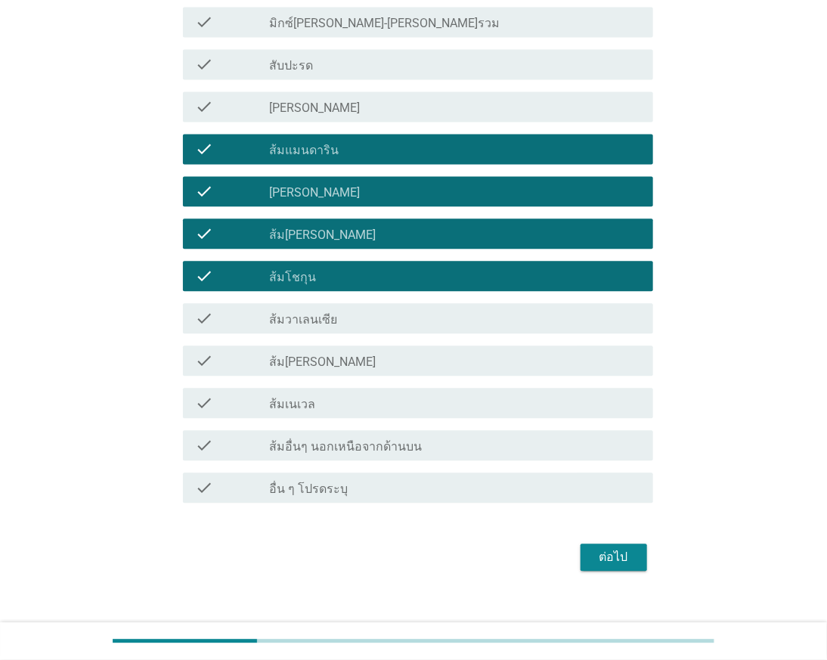
scroll to position [983, 0]
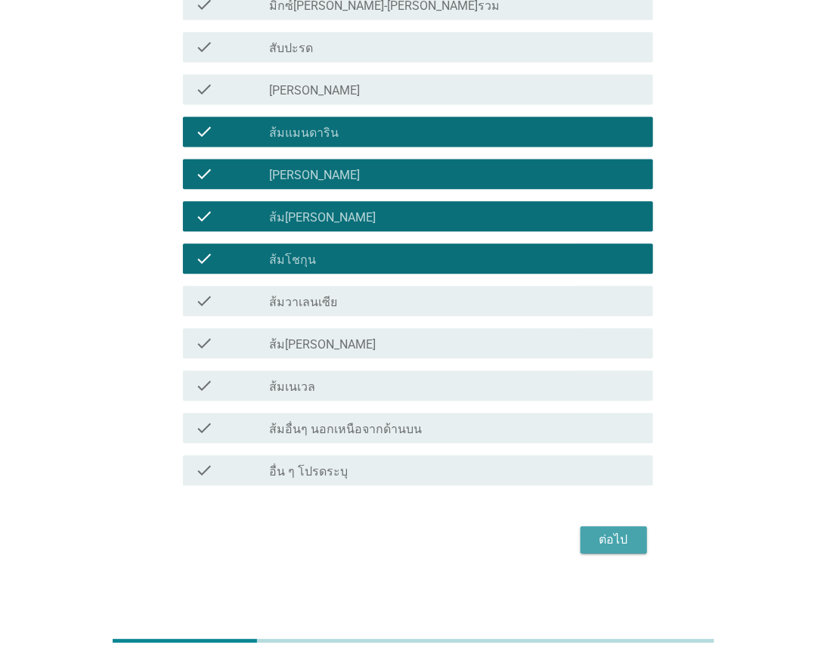
click at [609, 534] on div "ต่อไป" at bounding box center [614, 540] width 42 height 18
